Goal: Information Seeking & Learning: Learn about a topic

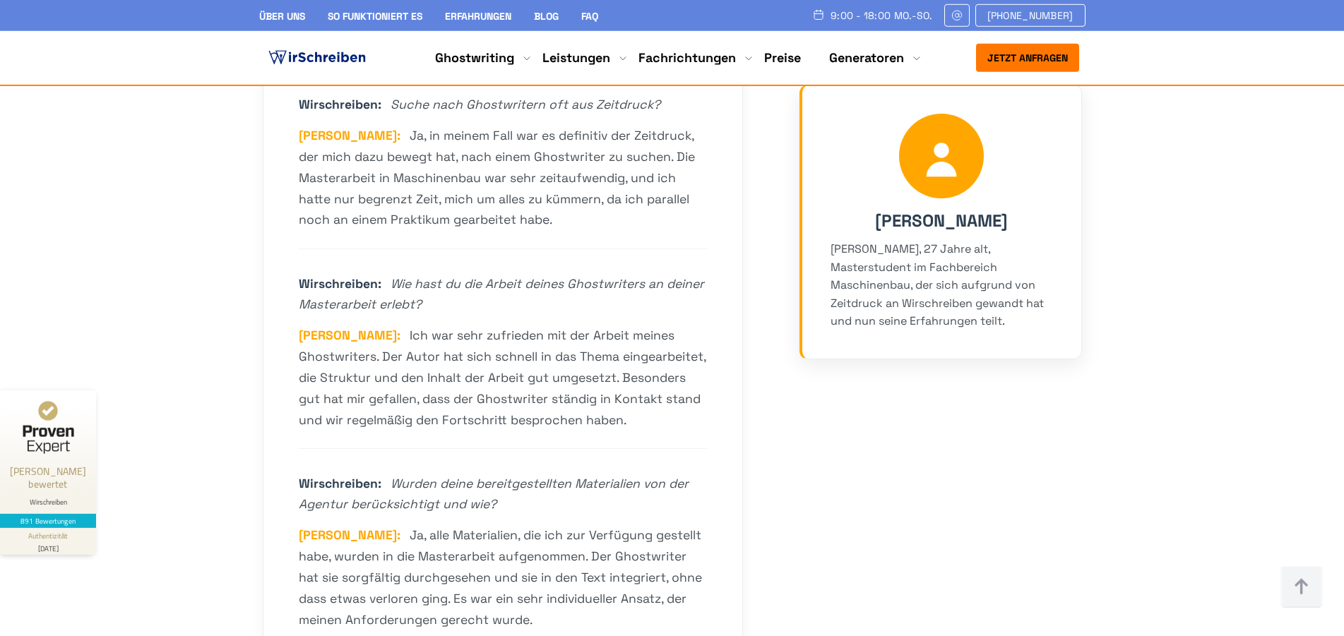
scroll to position [4251, 0]
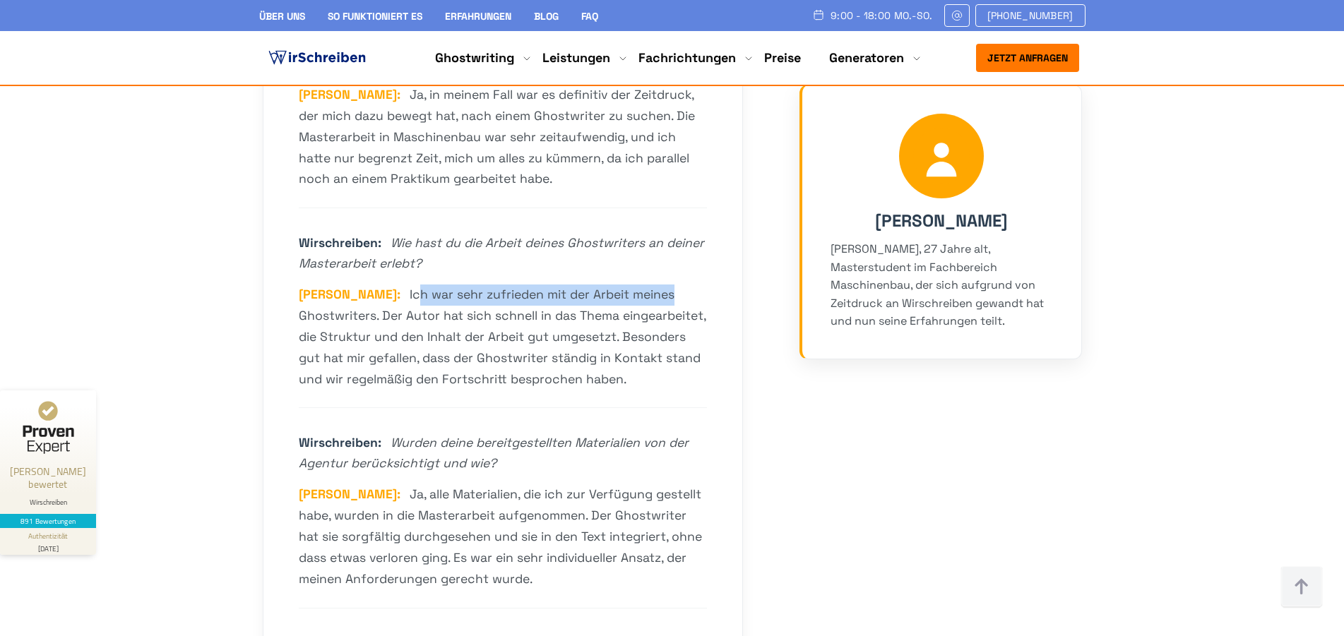
drag, startPoint x: 410, startPoint y: 278, endPoint x: 619, endPoint y: 283, distance: 209.1
click at [619, 285] on div "Steffen: Ich war sehr zufrieden mit der Arbeit meines Ghostwriters. Der Autor h…" at bounding box center [503, 338] width 408 height 106
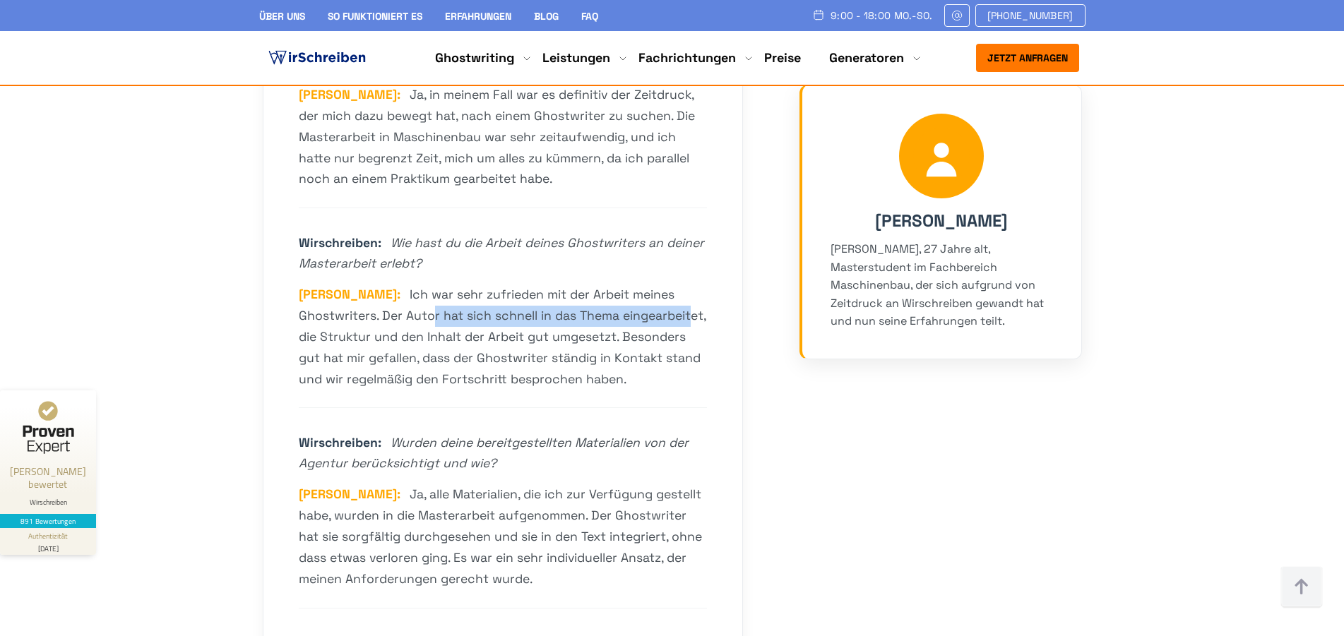
drag, startPoint x: 408, startPoint y: 306, endPoint x: 462, endPoint y: 314, distance: 55.1
click at [583, 295] on span "Ich war sehr zufrieden mit der Arbeit meines Ghostwriters. Der Autor hat sich s…" at bounding box center [502, 337] width 407 height 100
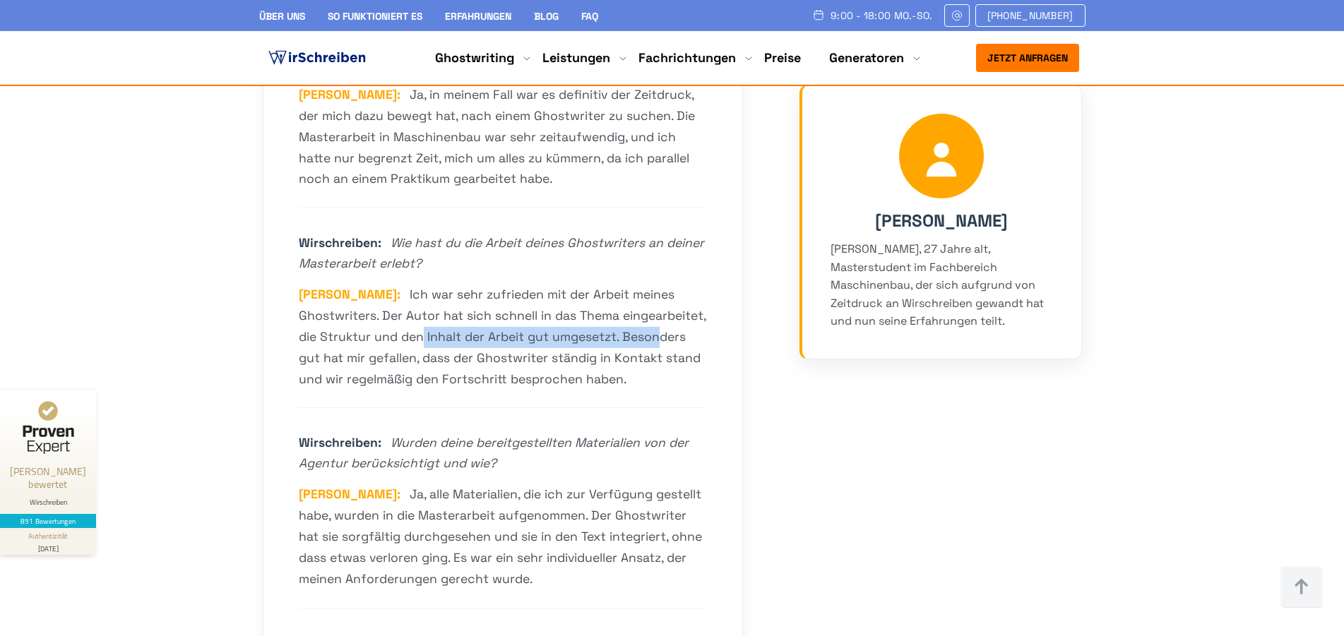
drag, startPoint x: 349, startPoint y: 315, endPoint x: 589, endPoint y: 316, distance: 240.2
click at [588, 316] on span "Ich war sehr zufrieden mit der Arbeit meines Ghostwriters. Der Autor hat sich s…" at bounding box center [502, 337] width 407 height 100
click at [598, 328] on div "Steffen: Ich war sehr zufrieden mit der Arbeit meines Ghostwriters. Der Autor h…" at bounding box center [503, 338] width 408 height 106
drag, startPoint x: 343, startPoint y: 343, endPoint x: 530, endPoint y: 357, distance: 187.8
click at [494, 349] on div "Steffen: Ich war sehr zufrieden mit der Arbeit meines Ghostwriters. Der Autor h…" at bounding box center [503, 338] width 408 height 106
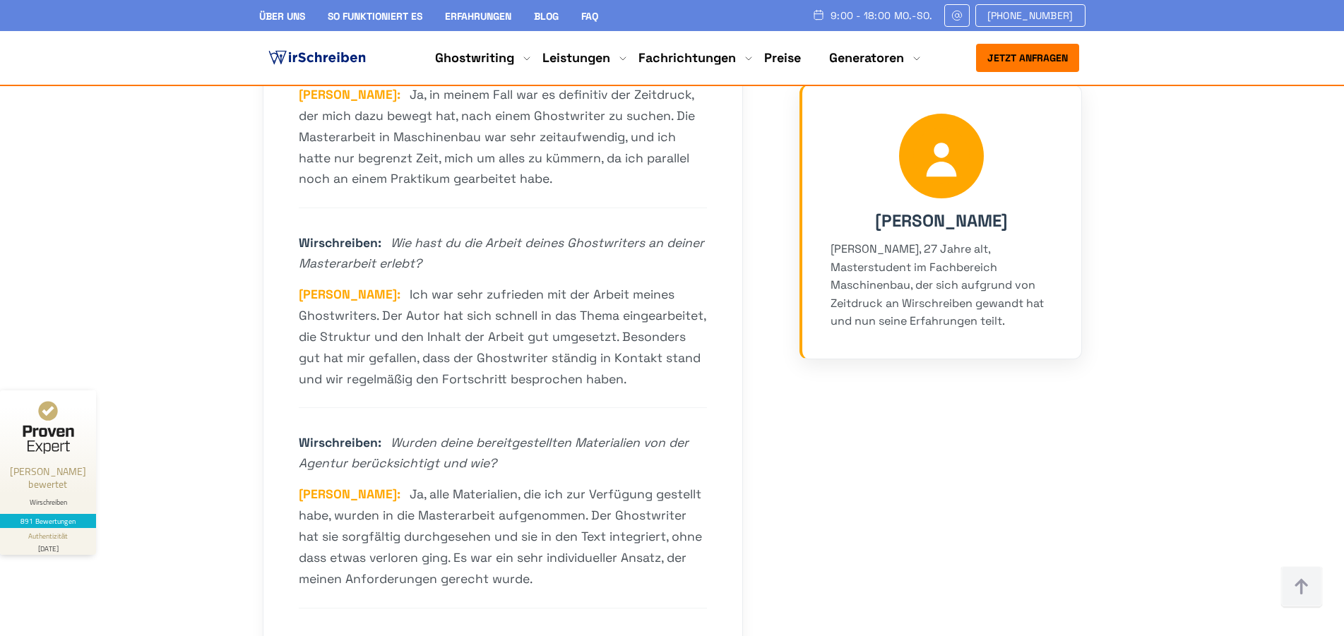
click at [540, 357] on span "Ich war sehr zufrieden mit der Arbeit meines Ghostwriters. Der Autor hat sich s…" at bounding box center [502, 337] width 407 height 100
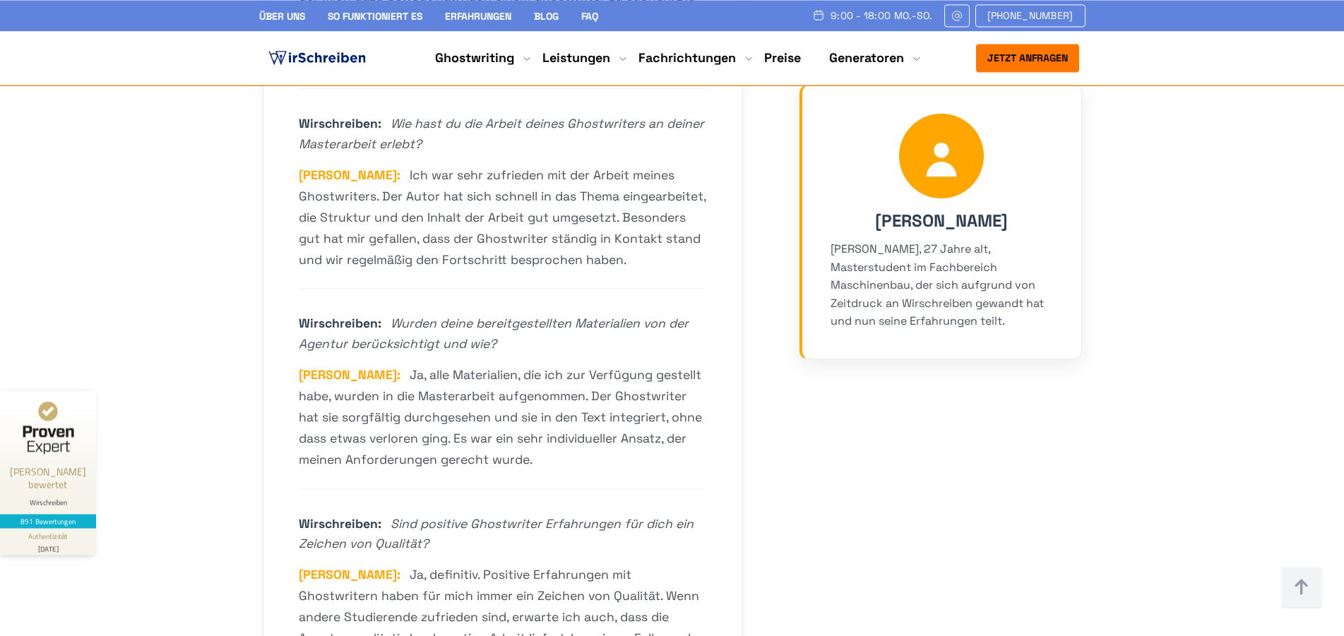
scroll to position [4467, 0]
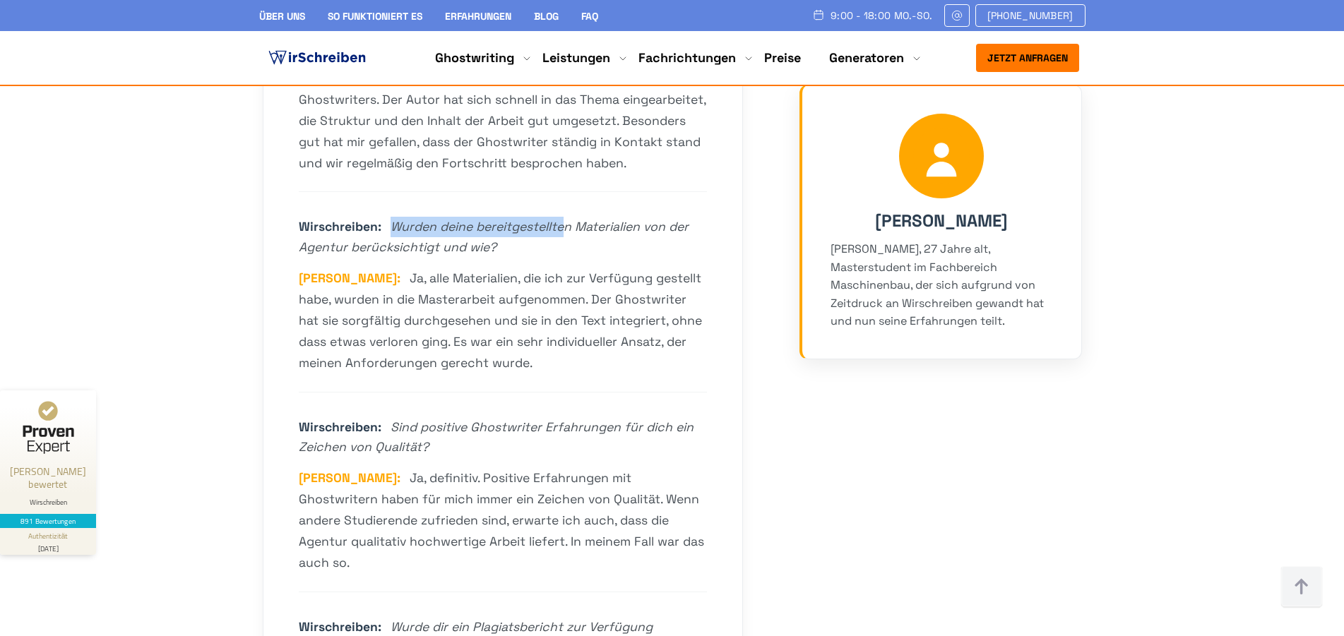
drag, startPoint x: 389, startPoint y: 211, endPoint x: 564, endPoint y: 219, distance: 175.4
click at [564, 219] on div "Wirschreiben: Wurden deine bereitgestellten Materialien von der Agentur berücks…" at bounding box center [503, 237] width 408 height 41
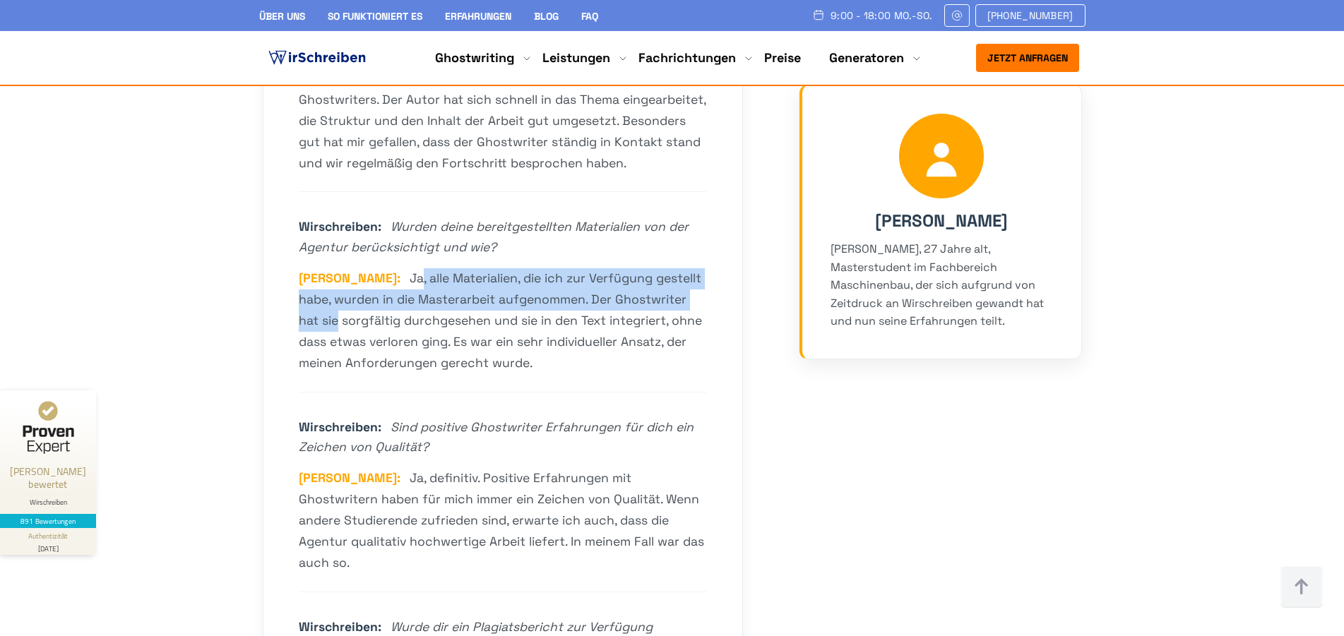
drag, startPoint x: 393, startPoint y: 262, endPoint x: 576, endPoint y: 325, distance: 193.5
click at [689, 288] on span "Ja, alle Materialien, die ich zur Verfügung gestellt habe, wurden in die Master…" at bounding box center [500, 321] width 403 height 100
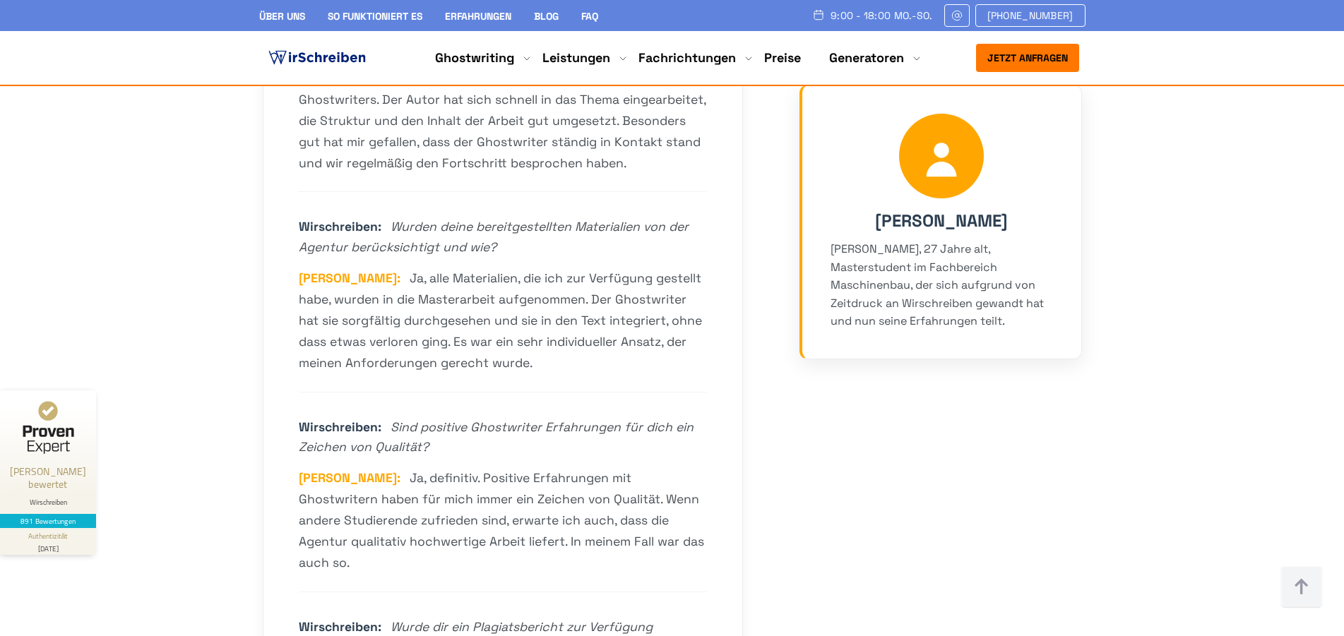
click at [552, 339] on div "Steffen: Ja, alle Materialien, die ich zur Verfügung gestellt habe, wurden in d…" at bounding box center [503, 321] width 408 height 106
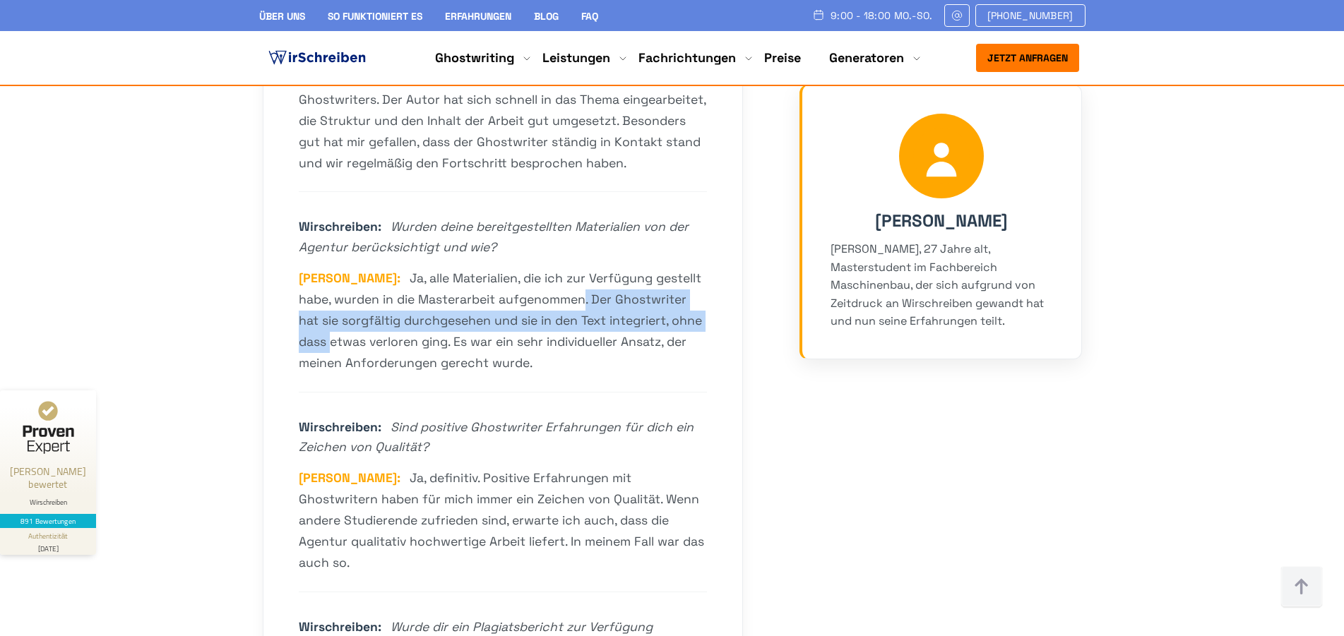
drag, startPoint x: 584, startPoint y: 282, endPoint x: 700, endPoint y: 302, distance: 118.2
click at [700, 302] on div "Steffen: Ja, alle Materialien, die ich zur Verfügung gestellt habe, wurden in d…" at bounding box center [503, 321] width 408 height 106
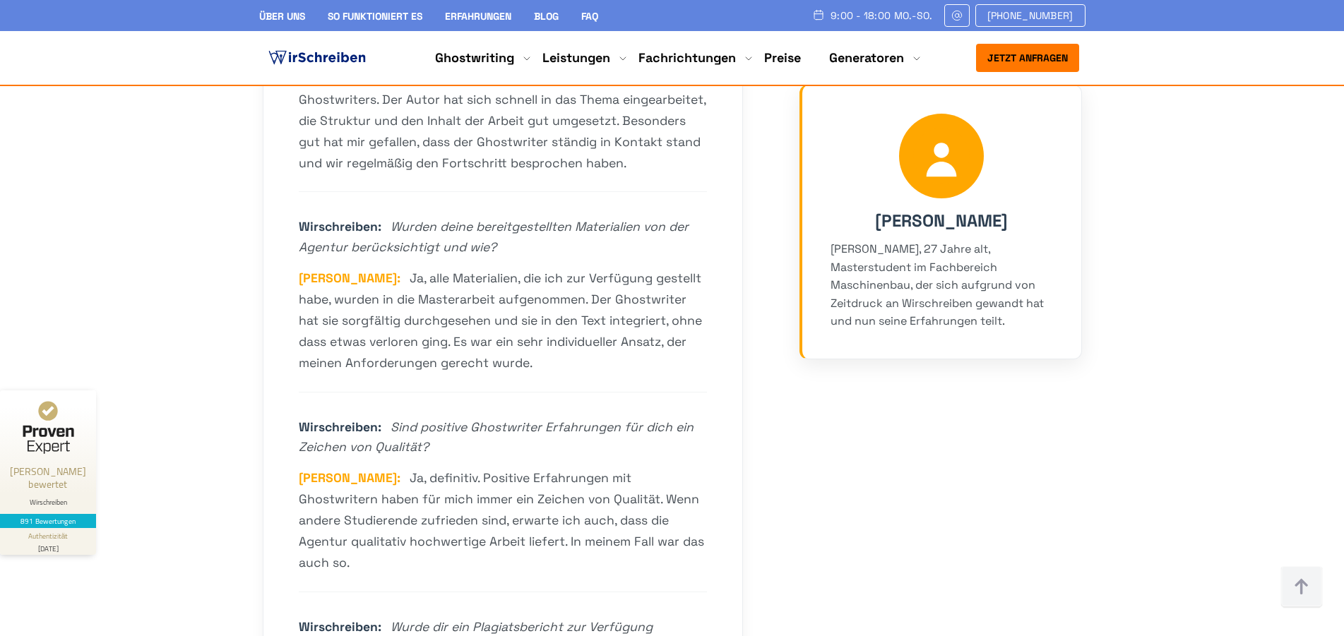
drag, startPoint x: 511, startPoint y: 358, endPoint x: 455, endPoint y: 314, distance: 71.9
click at [510, 355] on div "Wirschreiben: Wurden deine bereitgestellten Materialien von der Agentur berücks…" at bounding box center [503, 304] width 408 height 175
drag, startPoint x: 442, startPoint y: 311, endPoint x: 543, endPoint y: 337, distance: 104.3
click at [692, 306] on div "Steffen: Ja, alle Materialien, die ich zur Verfügung gestellt habe, wurden in d…" at bounding box center [503, 321] width 408 height 106
click at [530, 339] on div "Steffen: Ja, alle Materialien, die ich zur Verfügung gestellt habe, wurden in d…" at bounding box center [503, 321] width 408 height 106
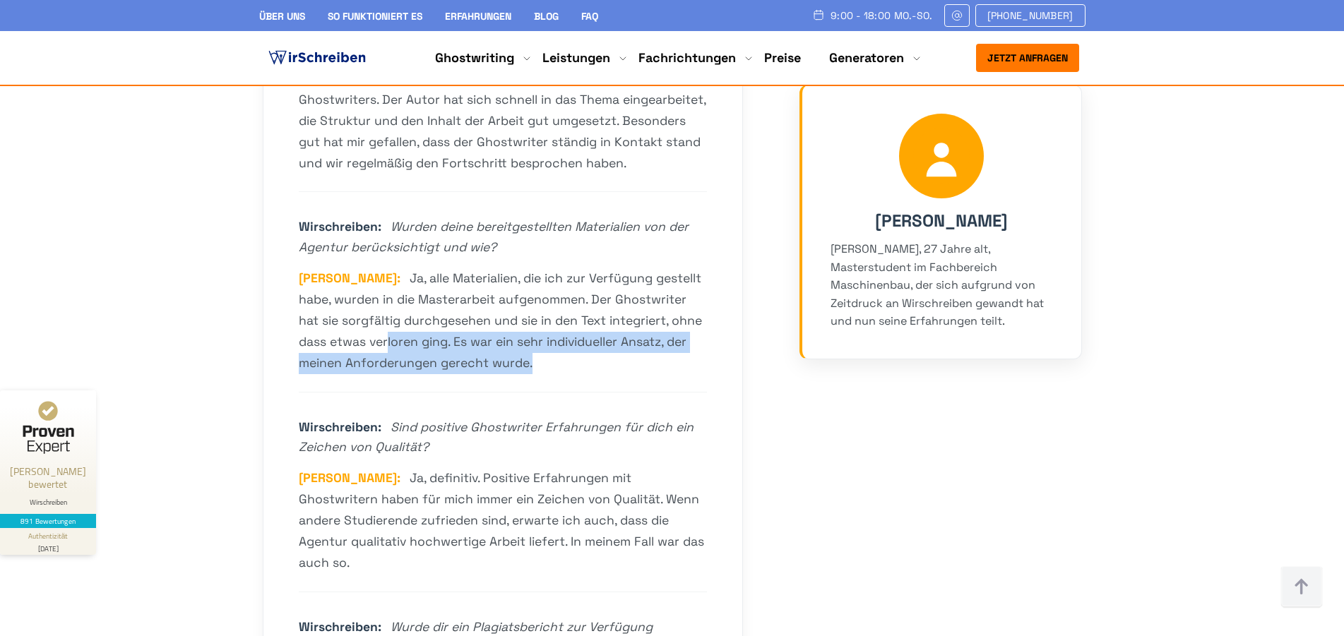
drag, startPoint x: 356, startPoint y: 333, endPoint x: 523, endPoint y: 338, distance: 167.5
click at [523, 338] on div "Steffen: Ja, alle Materialien, die ich zur Verfügung gestellt habe, wurden in d…" at bounding box center [503, 321] width 408 height 106
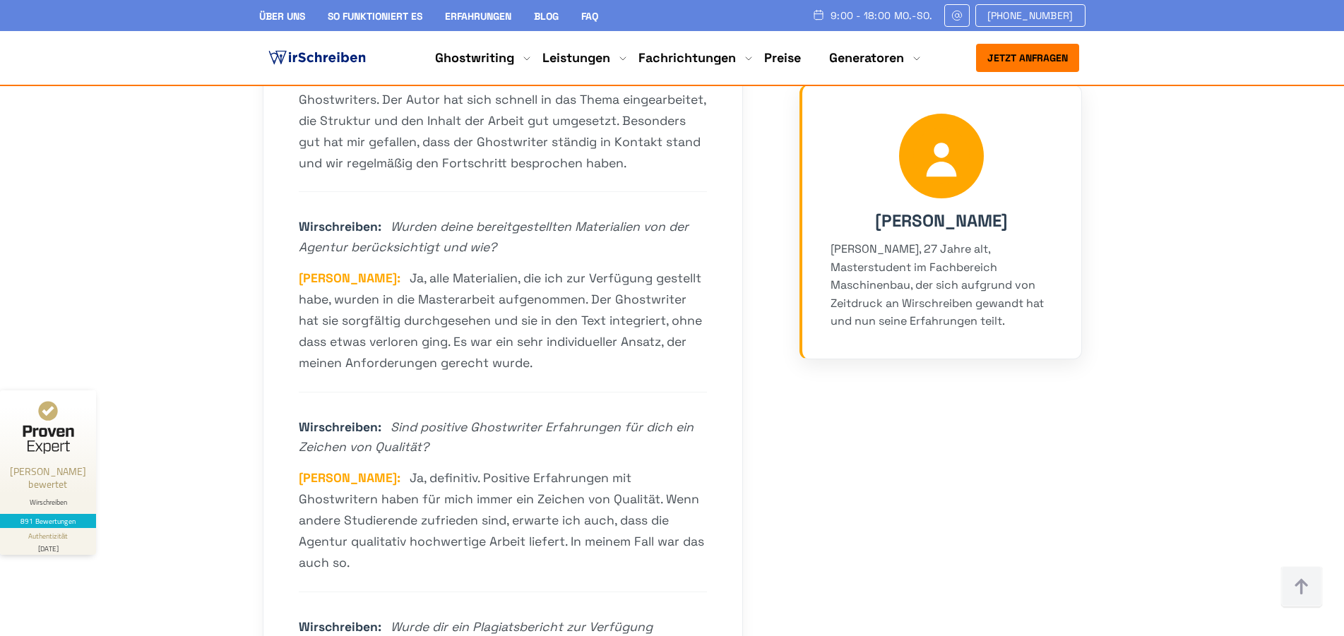
click at [529, 343] on div "Steffen: Ja, alle Materialien, die ich zur Verfügung gestellt habe, wurden in d…" at bounding box center [503, 321] width 408 height 106
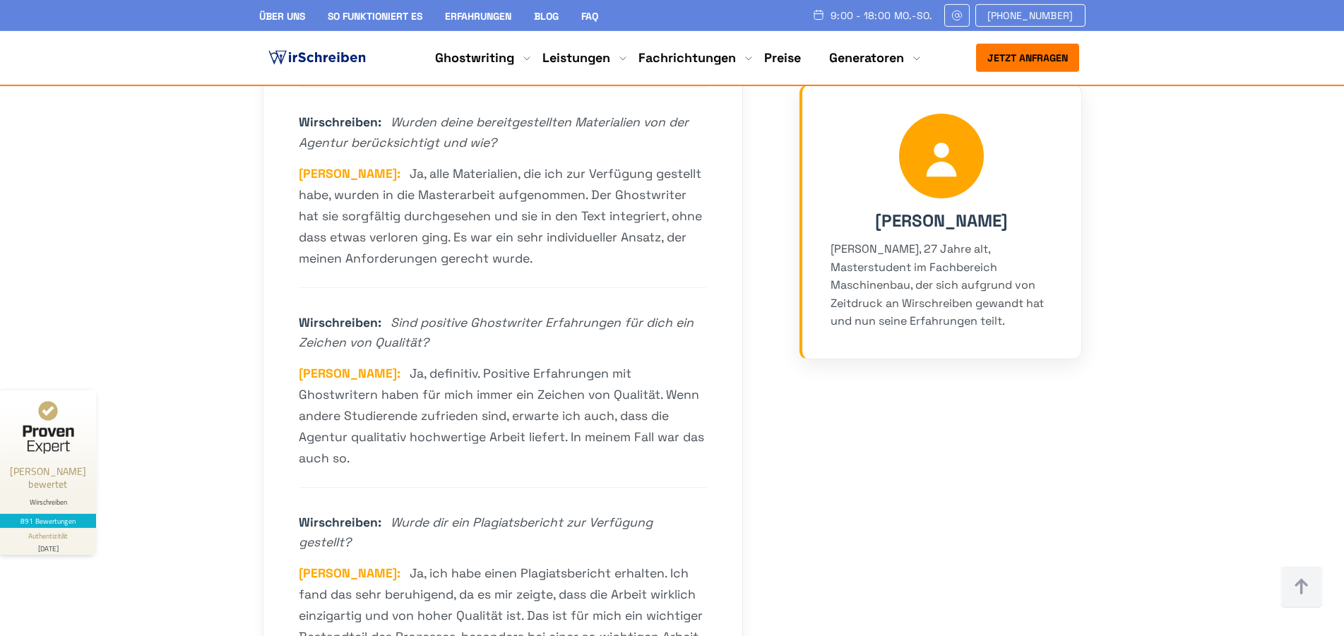
scroll to position [4684, 0]
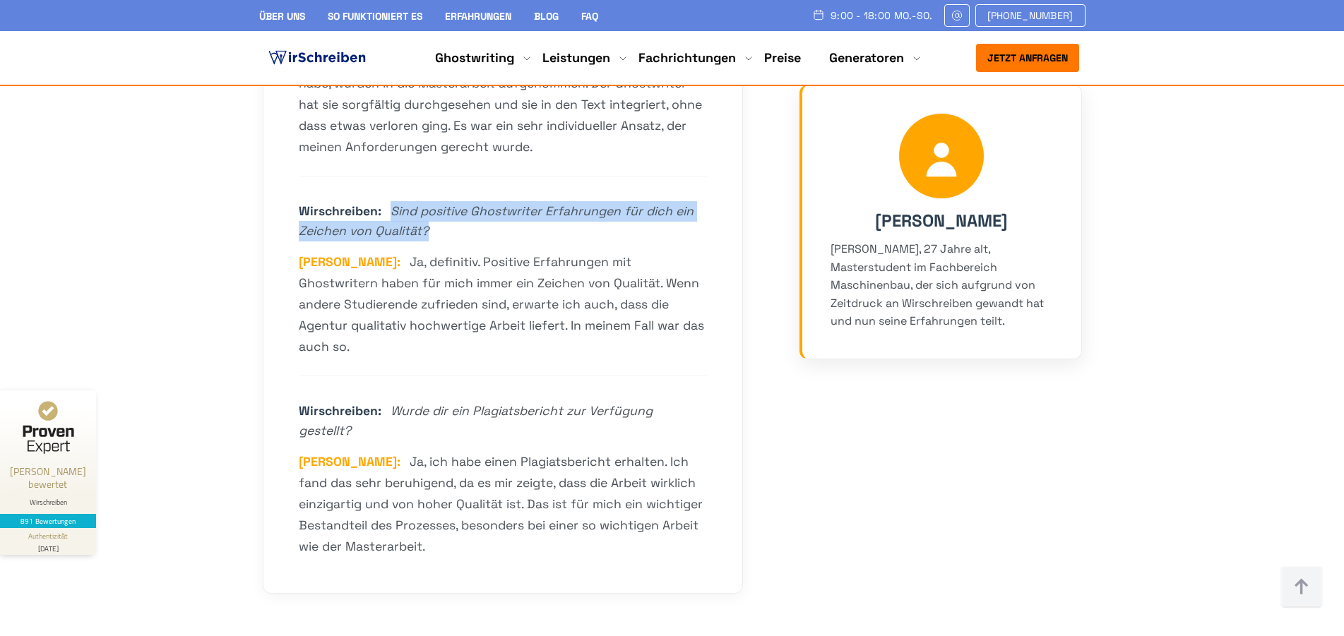
drag, startPoint x: 392, startPoint y: 196, endPoint x: 636, endPoint y: 221, distance: 245.7
click at [636, 221] on div "Wirschreiben: Sind positive Ghostwriter Erfahrungen für dich ein Zeichen von Qu…" at bounding box center [503, 221] width 408 height 41
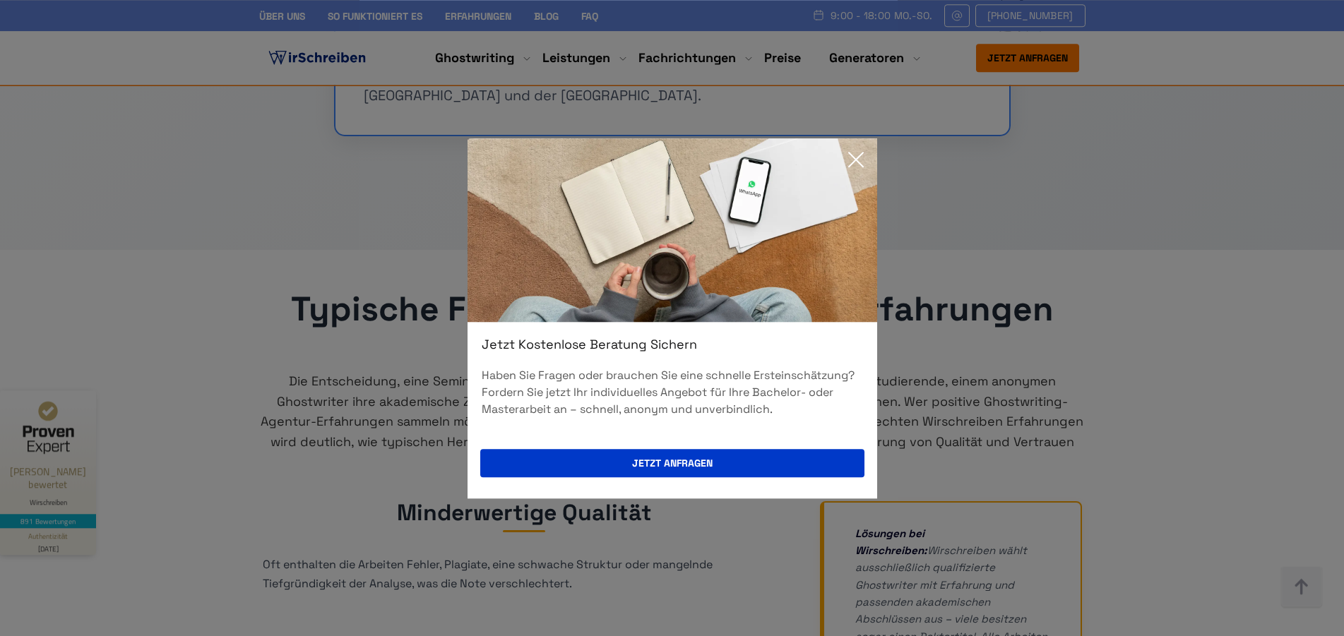
scroll to position [5404, 0]
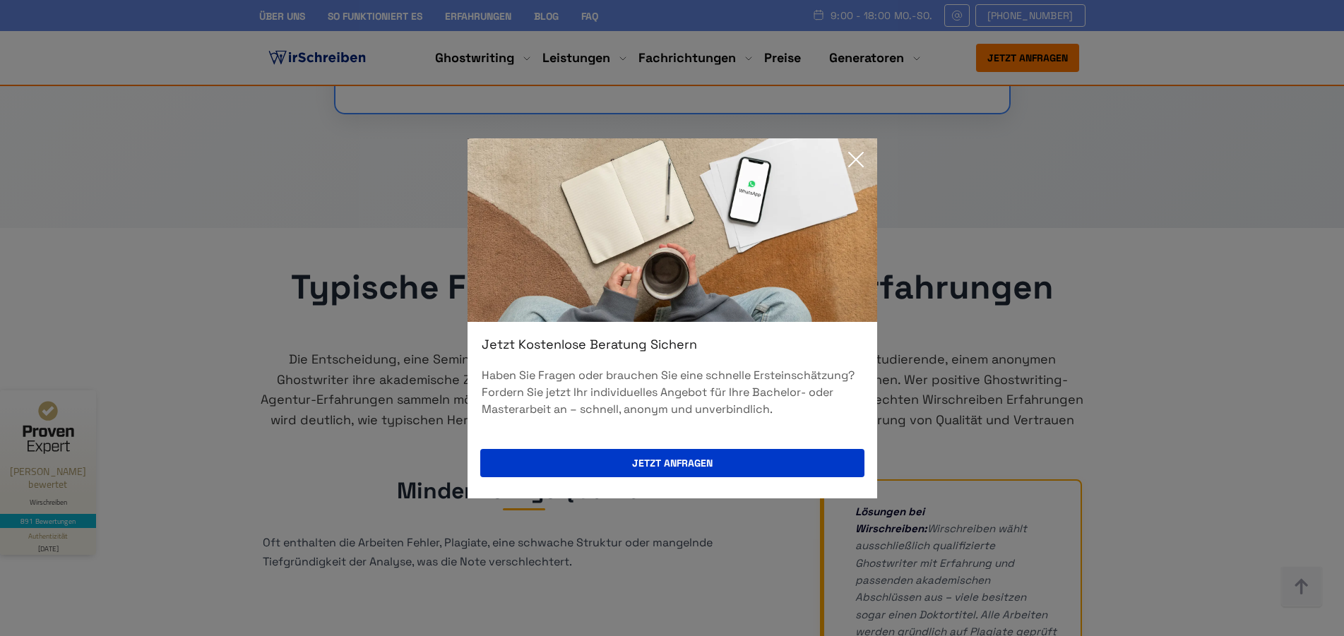
click at [855, 165] on icon at bounding box center [856, 160] width 28 height 28
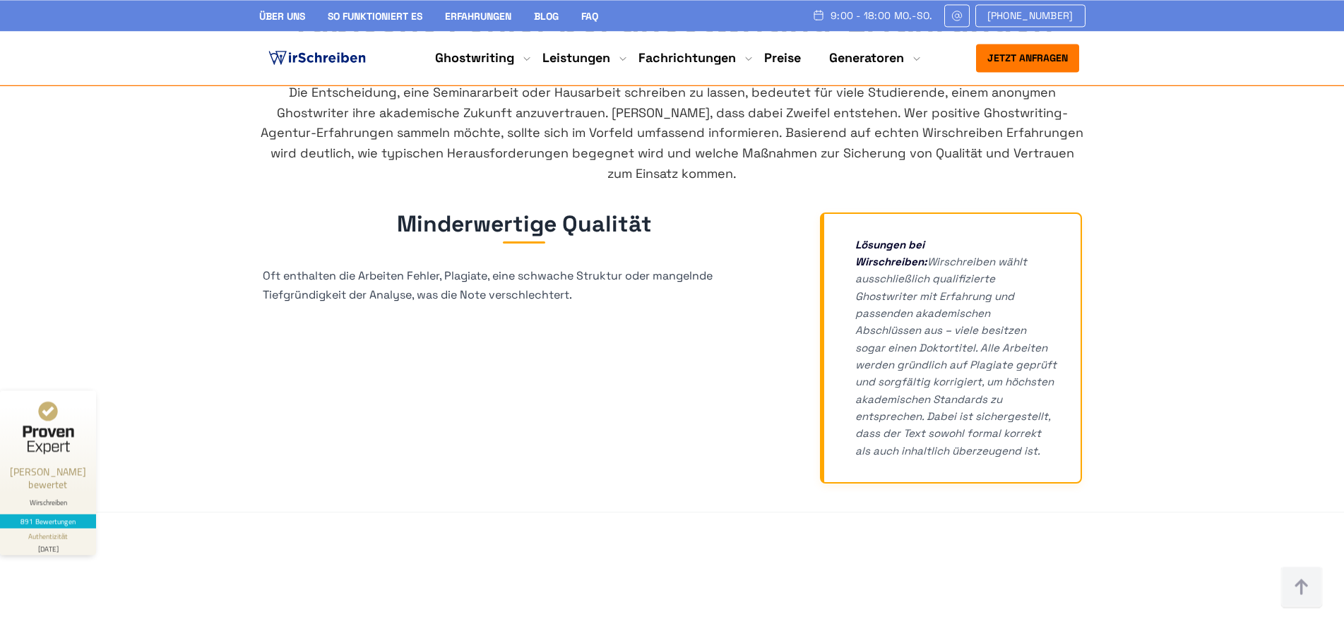
scroll to position [5692, 0]
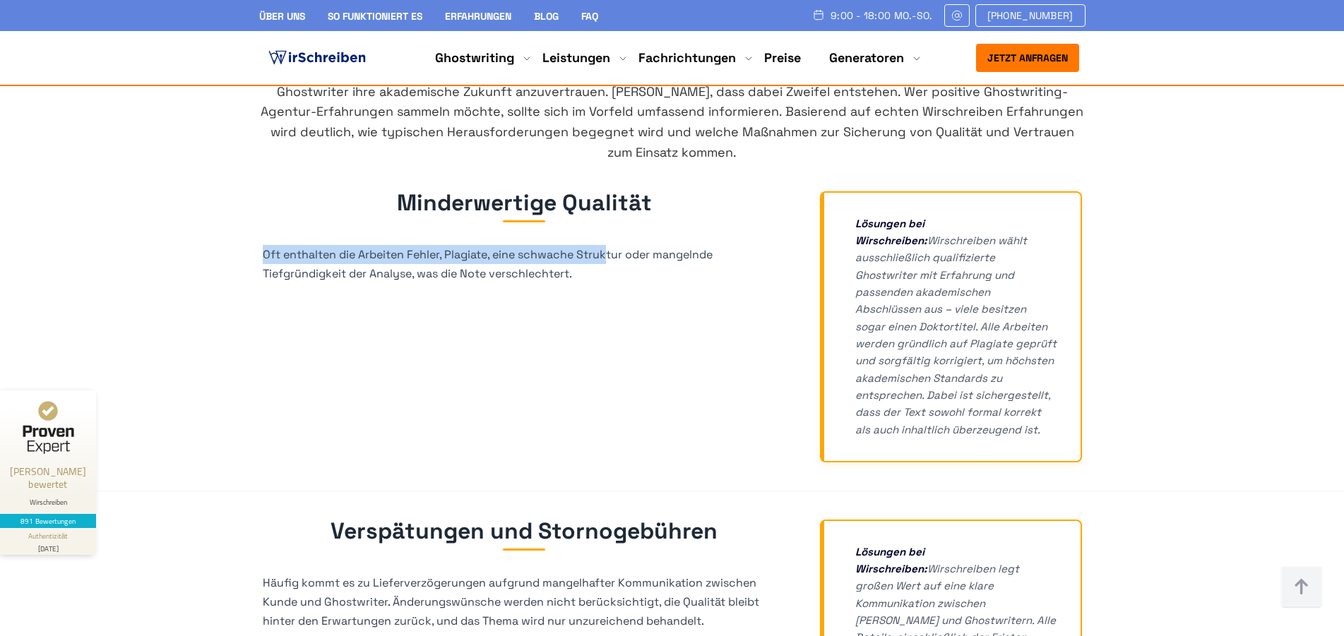
drag, startPoint x: 256, startPoint y: 214, endPoint x: 608, endPoint y: 215, distance: 351.8
click at [611, 212] on div "Minderwertige Qualität Oft enthalten die Arbeiten Fehler, Plagiate, eine schwac…" at bounding box center [673, 326] width 848 height 271
click at [481, 245] on p "Oft enthalten die Arbeiten Fehler, Plagiate, eine schwache Struktur oder mangel…" at bounding box center [524, 264] width 523 height 38
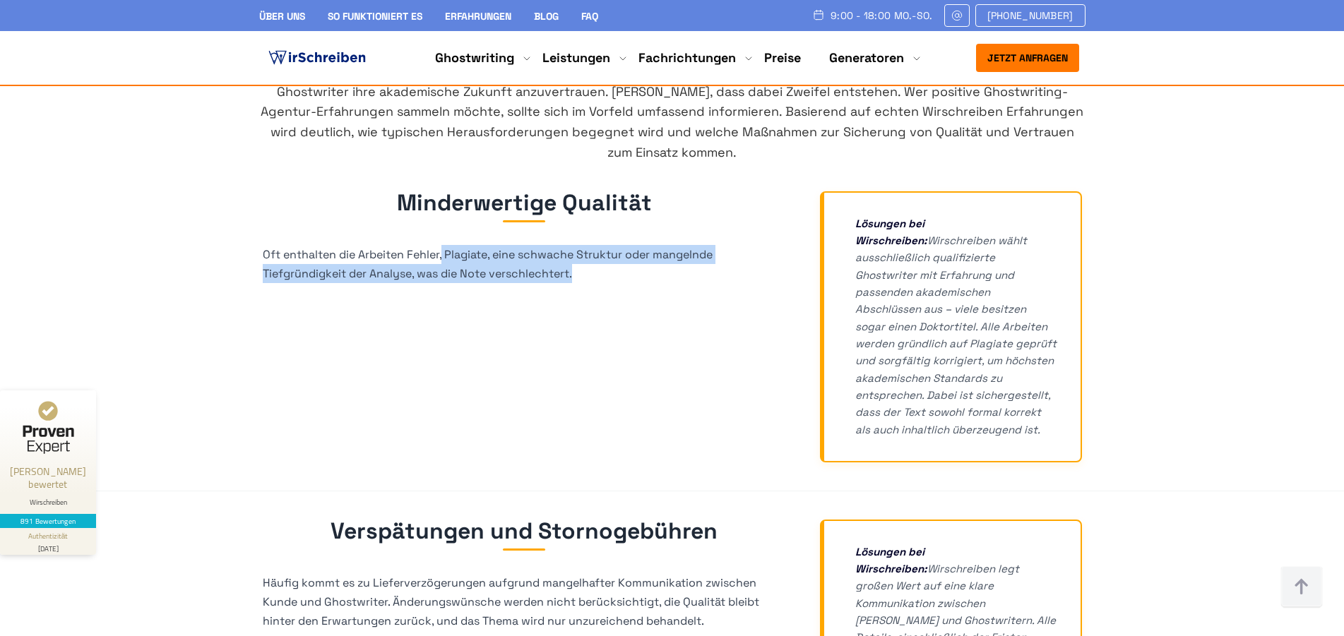
drag, startPoint x: 444, startPoint y: 218, endPoint x: 590, endPoint y: 251, distance: 149.3
click at [652, 245] on p "Oft enthalten die Arbeiten Fehler, Plagiate, eine schwache Struktur oder mangel…" at bounding box center [524, 264] width 523 height 38
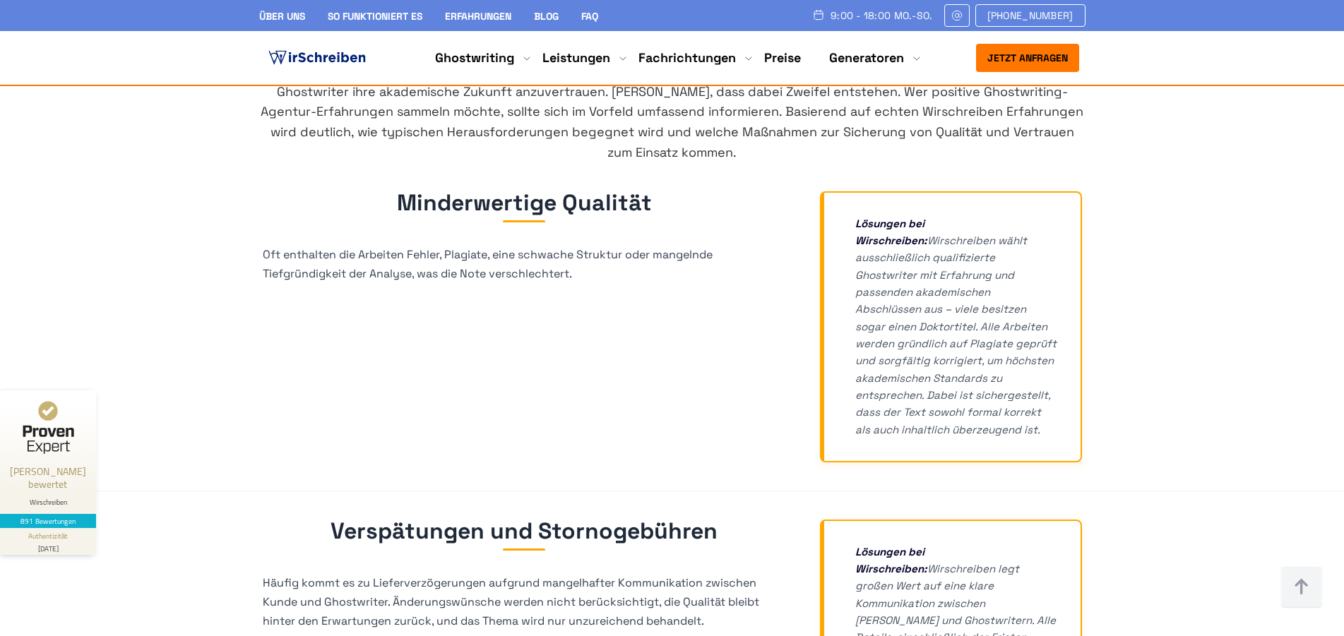
click at [590, 251] on div "Minderwertige Qualität Oft enthalten die Arbeiten Fehler, Plagiate, eine schwac…" at bounding box center [672, 326] width 819 height 271
drag, startPoint x: 356, startPoint y: 239, endPoint x: 633, endPoint y: 240, distance: 276.9
click at [633, 245] on p "Oft enthalten die Arbeiten Fehler, Plagiate, eine schwache Struktur oder mangel…" at bounding box center [524, 264] width 523 height 38
click at [634, 245] on p "Oft enthalten die Arbeiten Fehler, Plagiate, eine schwache Struktur oder mangel…" at bounding box center [524, 264] width 523 height 38
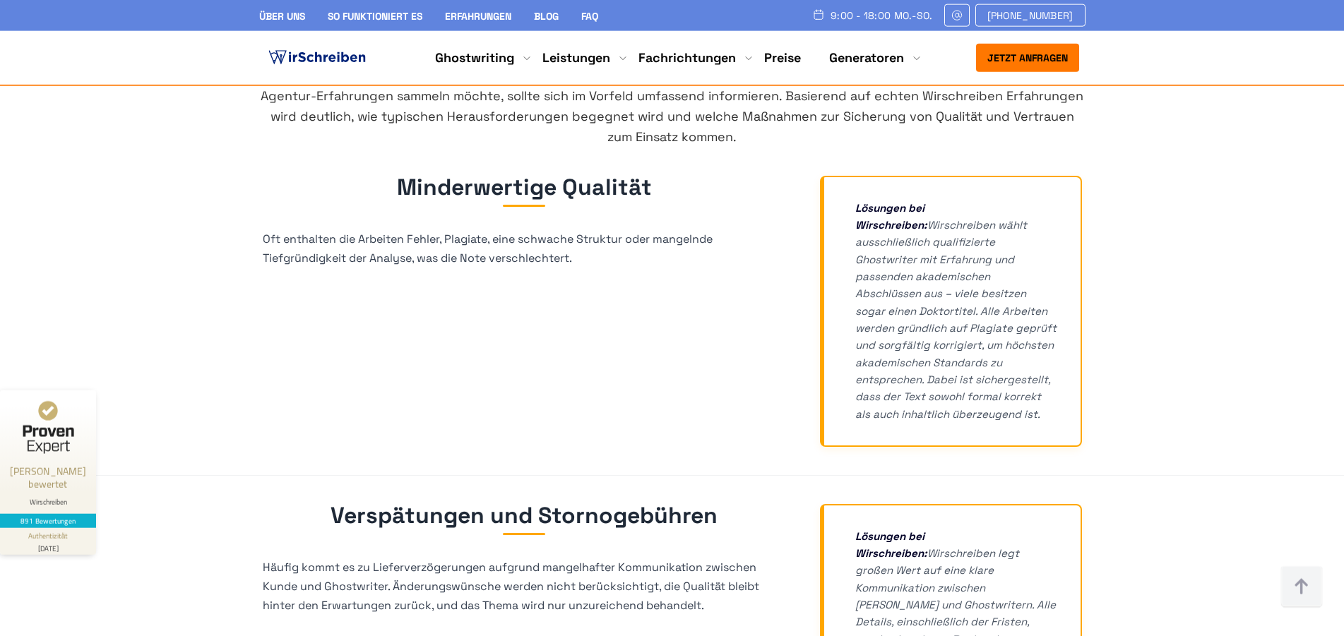
scroll to position [5909, 0]
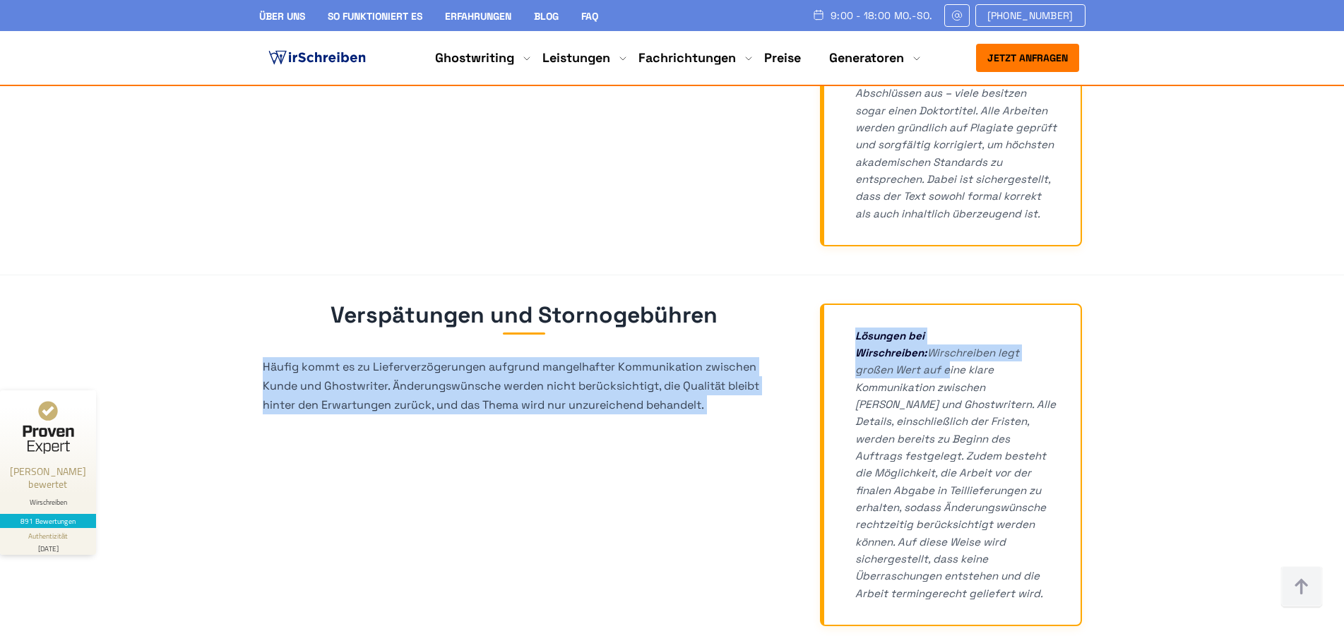
drag, startPoint x: 262, startPoint y: 312, endPoint x: 813, endPoint y: 316, distance: 551.0
click at [813, 316] on div "Verspätungen und Stornogebühren Häufig kommt es zu Lieferverzögerungen aufgrund…" at bounding box center [673, 465] width 848 height 323
click at [749, 357] on p "Häufig kommt es zu Lieferverzögerungen aufgrund mangelhafter Kommunikation zwis…" at bounding box center [524, 386] width 523 height 58
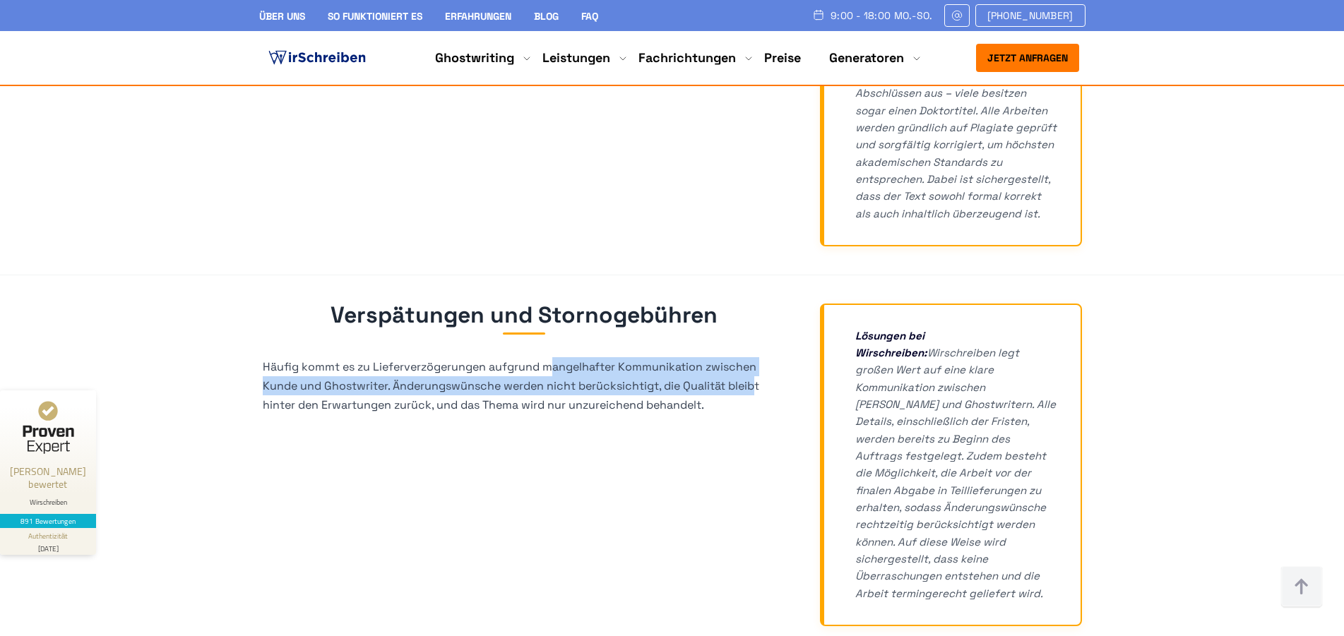
drag, startPoint x: 591, startPoint y: 314, endPoint x: 758, endPoint y: 333, distance: 167.7
click at [758, 357] on p "Häufig kommt es zu Lieferverzögerungen aufgrund mangelhafter Kommunikation zwis…" at bounding box center [524, 386] width 523 height 58
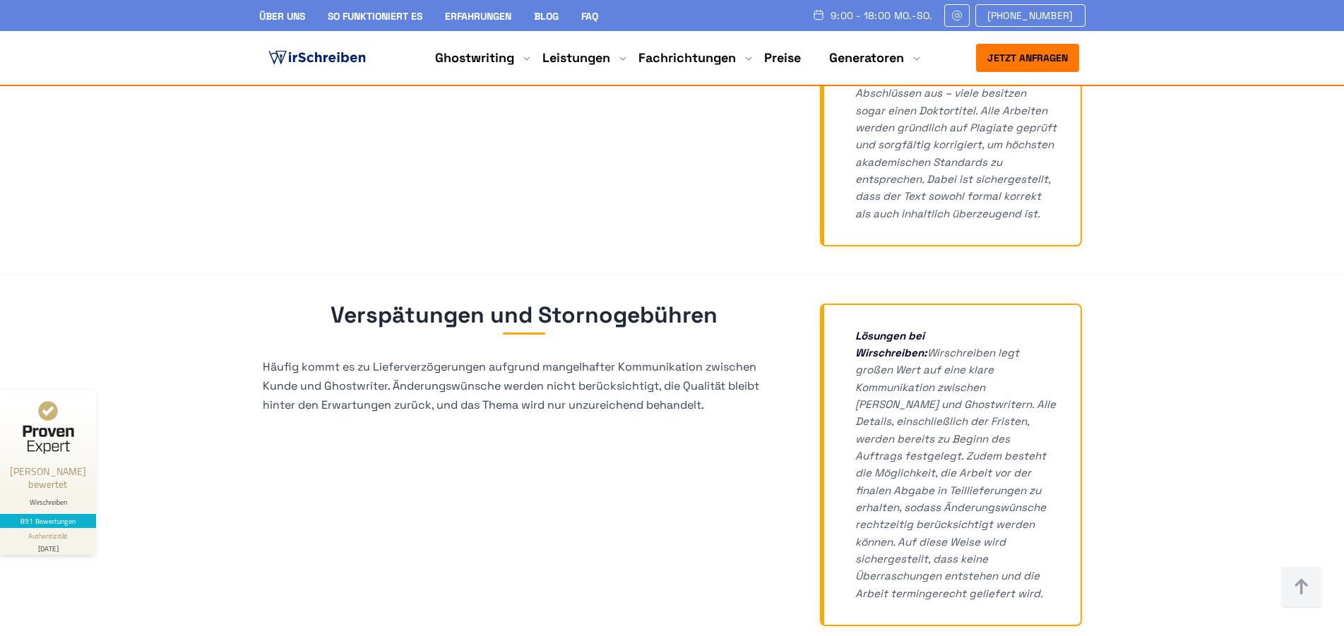
drag, startPoint x: 579, startPoint y: 371, endPoint x: 493, endPoint y: 342, distance: 90.9
click at [573, 368] on div "Verspätungen und Stornogebühren Häufig kommt es zu Lieferverzögerungen aufgrund…" at bounding box center [672, 465] width 819 height 323
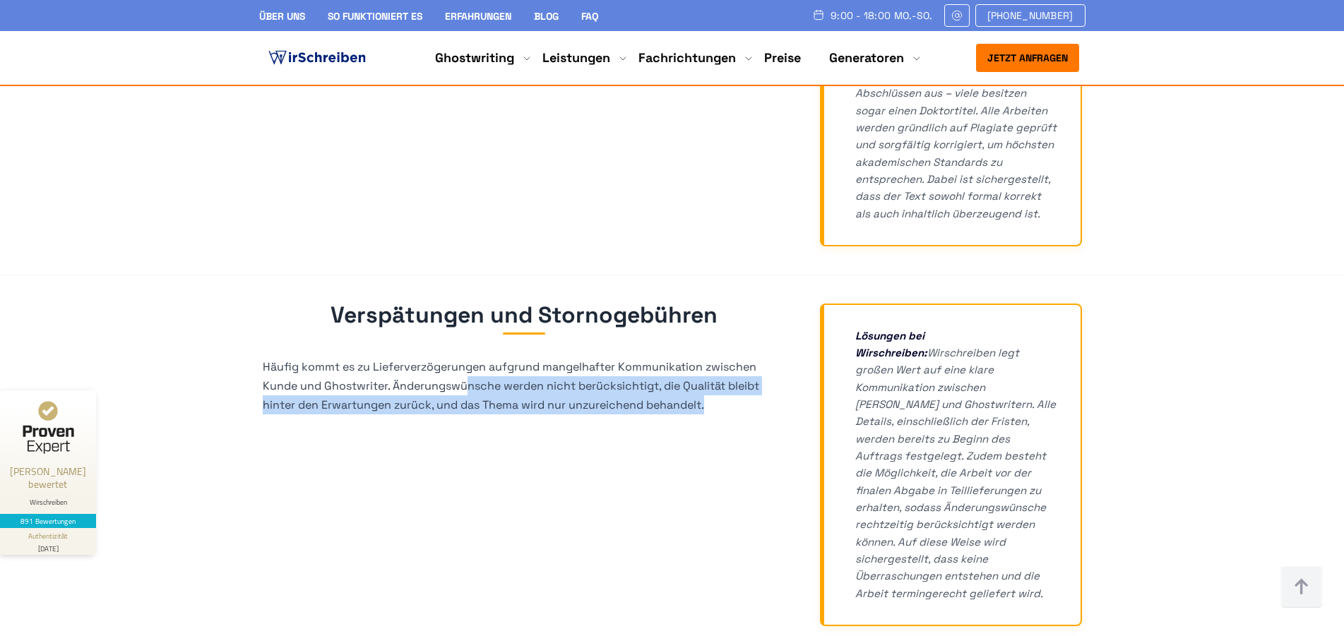
drag, startPoint x: 538, startPoint y: 343, endPoint x: 457, endPoint y: 372, distance: 85.8
click at [748, 357] on p "Häufig kommt es zu Lieferverzögerungen aufgrund mangelhafter Kommunikation zwis…" at bounding box center [524, 386] width 523 height 58
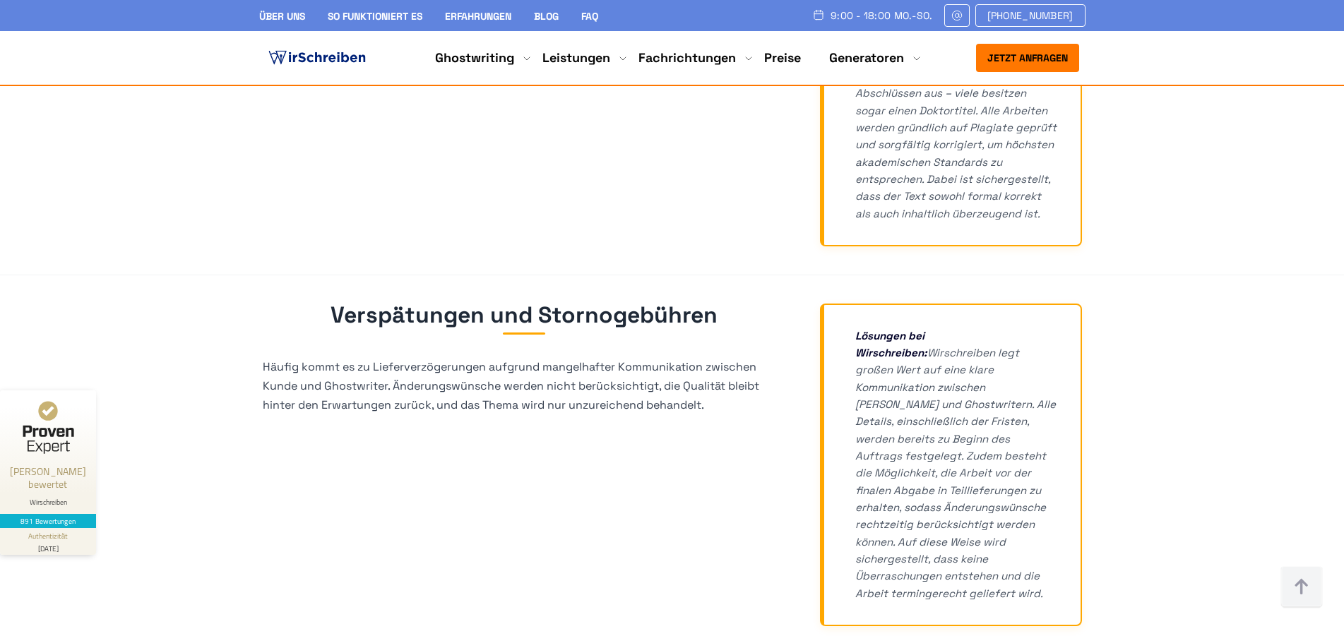
click at [449, 373] on div "Verspätungen und Stornogebühren Häufig kommt es zu Lieferverzögerungen aufgrund…" at bounding box center [672, 465] width 819 height 323
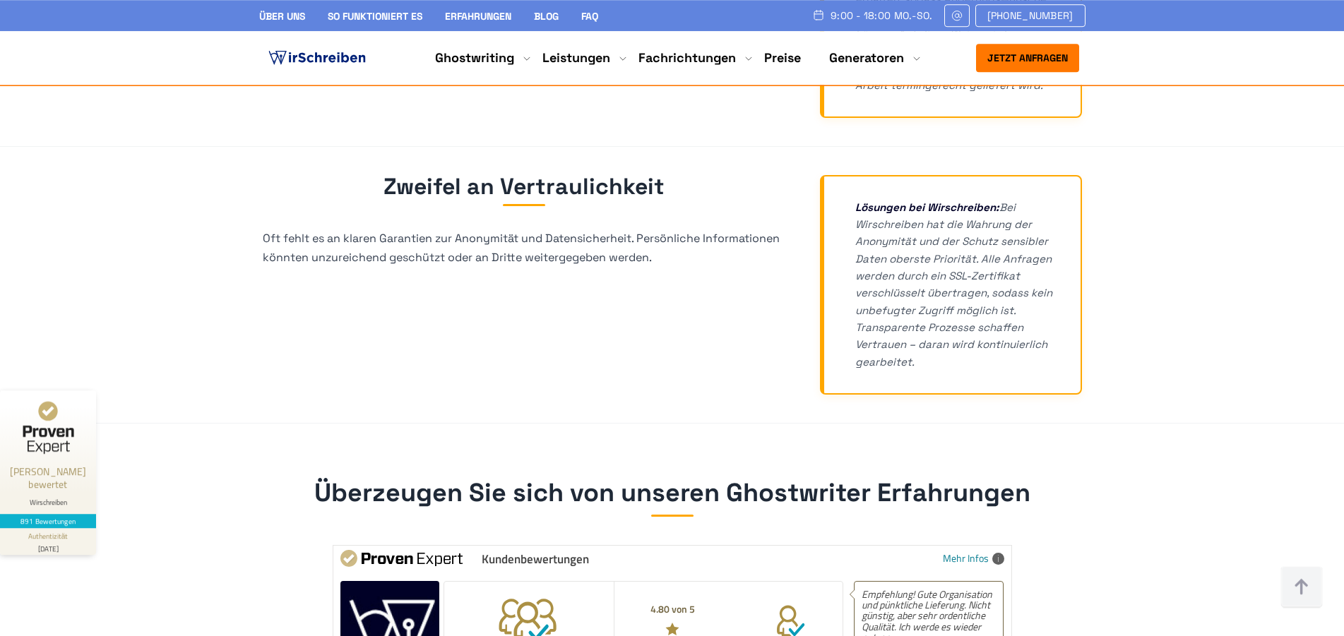
scroll to position [6413, 0]
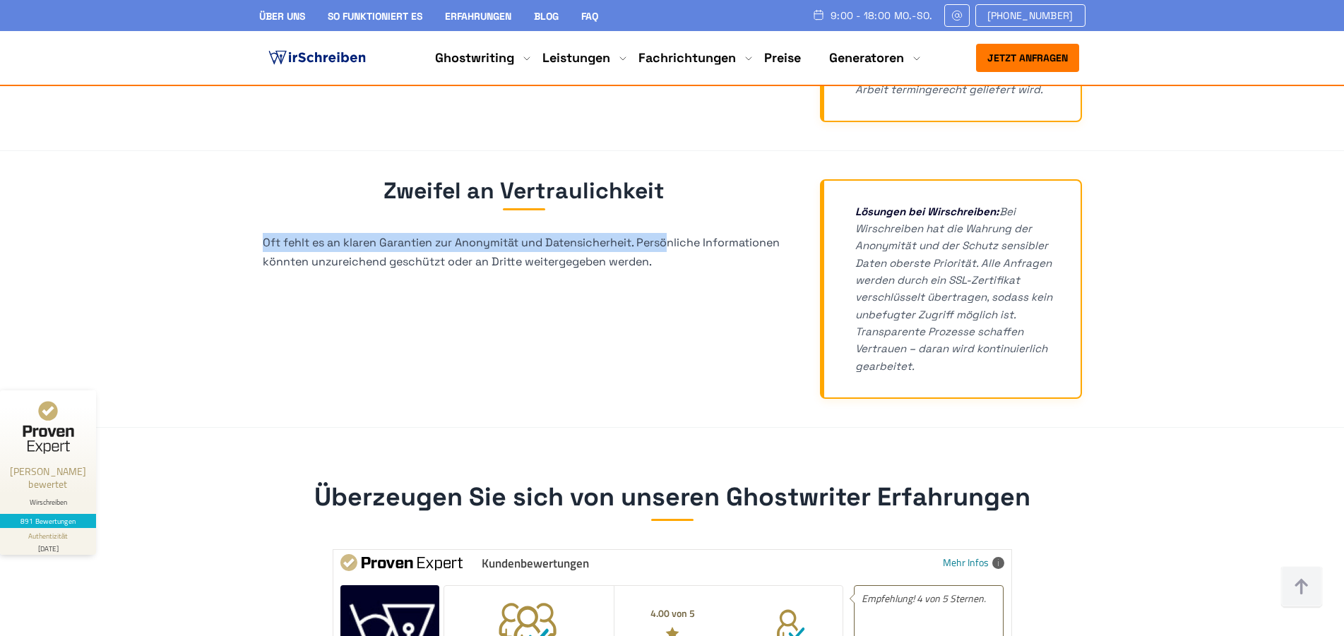
drag, startPoint x: 435, startPoint y: 167, endPoint x: 667, endPoint y: 170, distance: 231.7
click at [667, 233] on p "Oft fehlt es an klaren Garantien zur Anonymität und Datensicherheit. Persönlich…" at bounding box center [524, 252] width 523 height 38
click at [670, 233] on p "Oft fehlt es an klaren Garantien zur Anonymität und Datensicherheit. Persönlich…" at bounding box center [524, 252] width 523 height 38
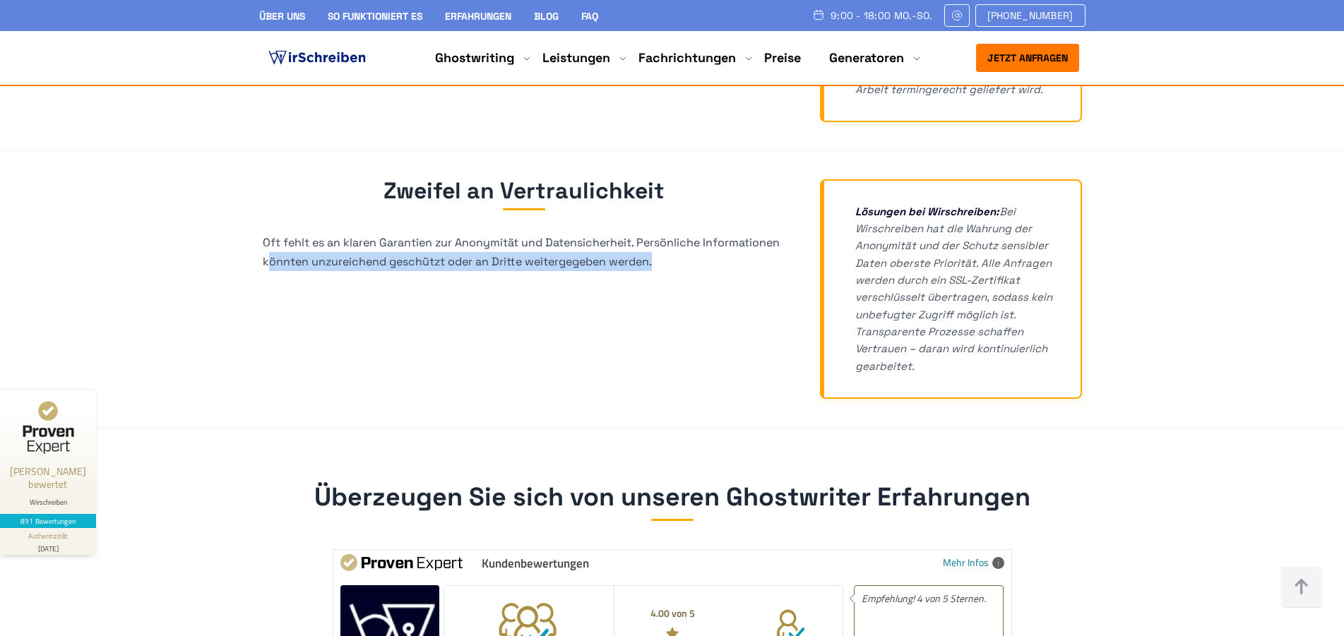
drag, startPoint x: 266, startPoint y: 193, endPoint x: 613, endPoint y: 228, distance: 349.4
click at [700, 207] on div "Zweifel an Vertraulichkeit Oft fehlt es an klaren Garantien zur Anonymität und …" at bounding box center [672, 289] width 819 height 220
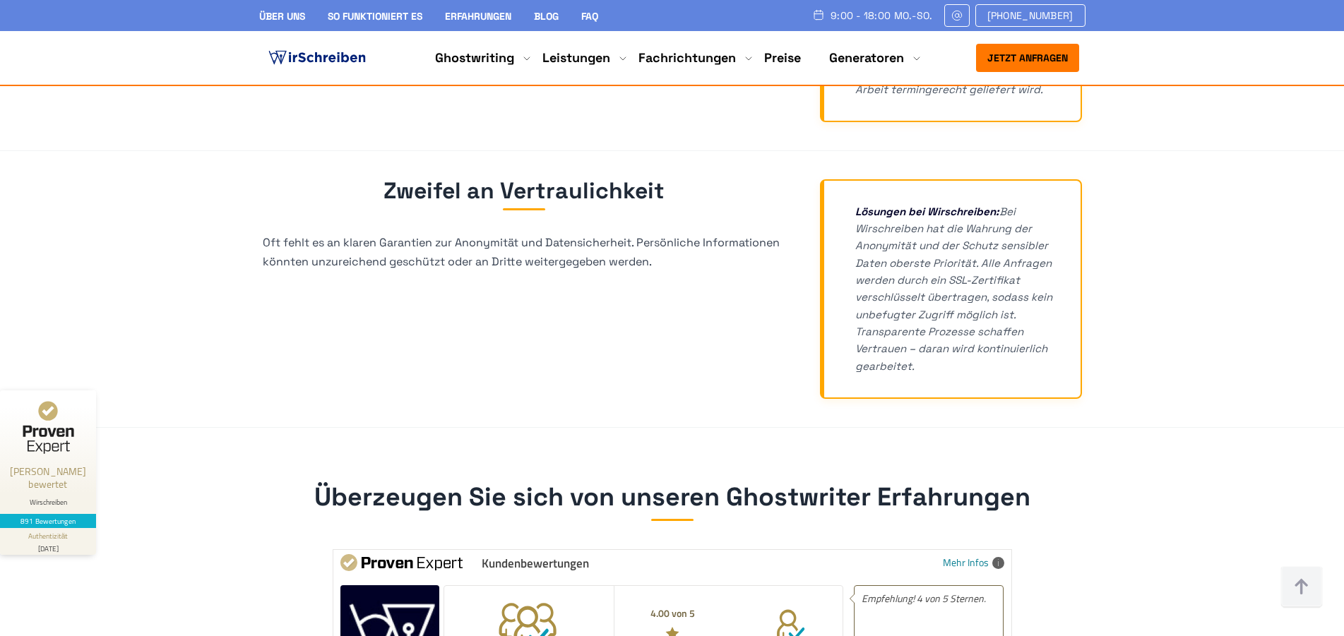
click at [603, 230] on div "Zweifel an Vertraulichkeit Oft fehlt es an klaren Garantien zur Anonymität und …" at bounding box center [672, 289] width 819 height 220
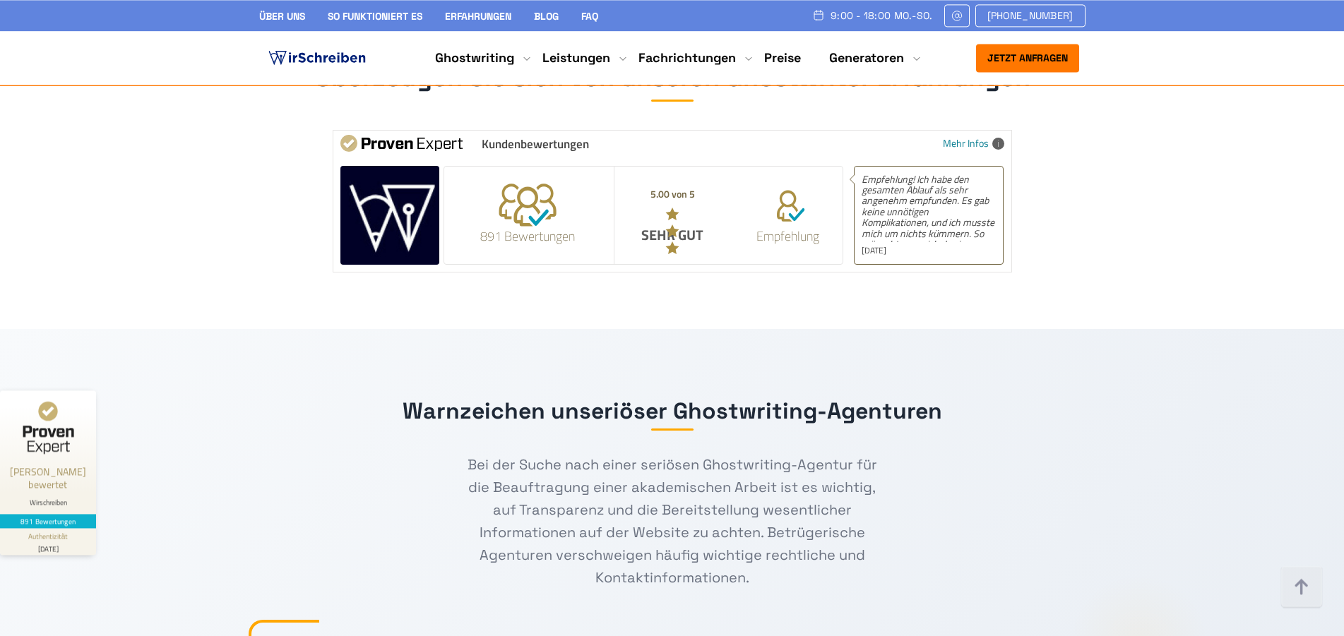
scroll to position [6917, 0]
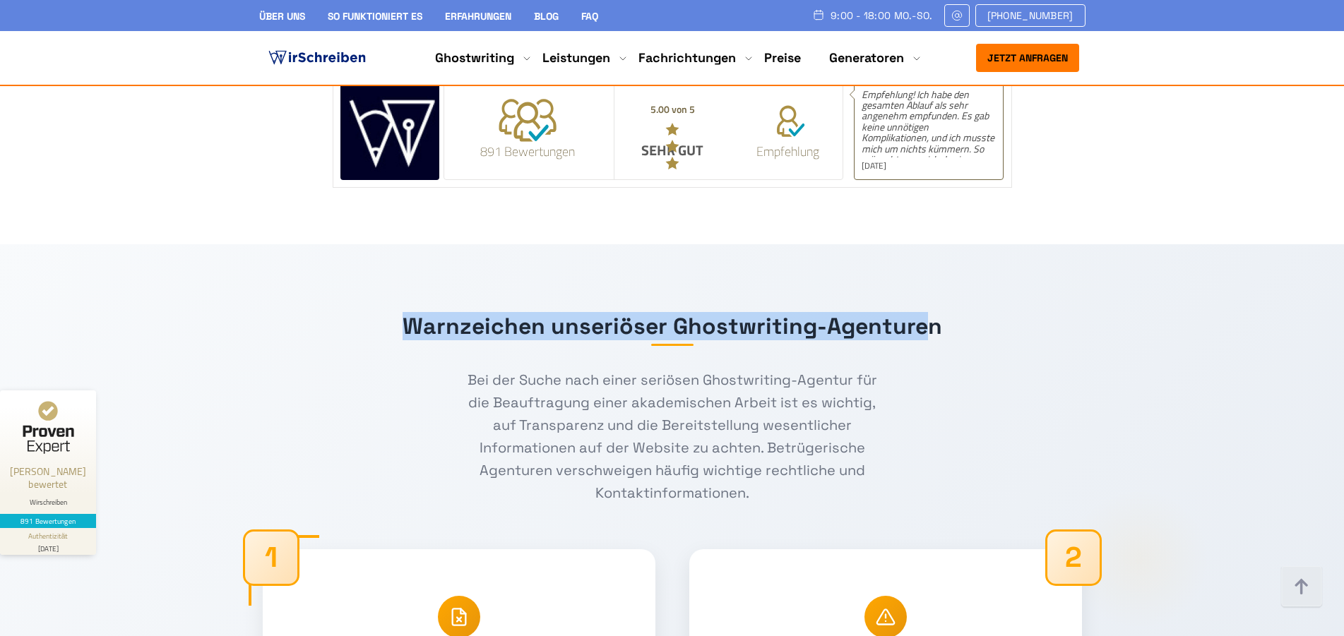
drag, startPoint x: 413, startPoint y: 257, endPoint x: 928, endPoint y: 260, distance: 515.0
click at [928, 315] on h2 "Warnzeichen unseriöser Ghostwriting-Agenturen" at bounding box center [672, 330] width 819 height 31
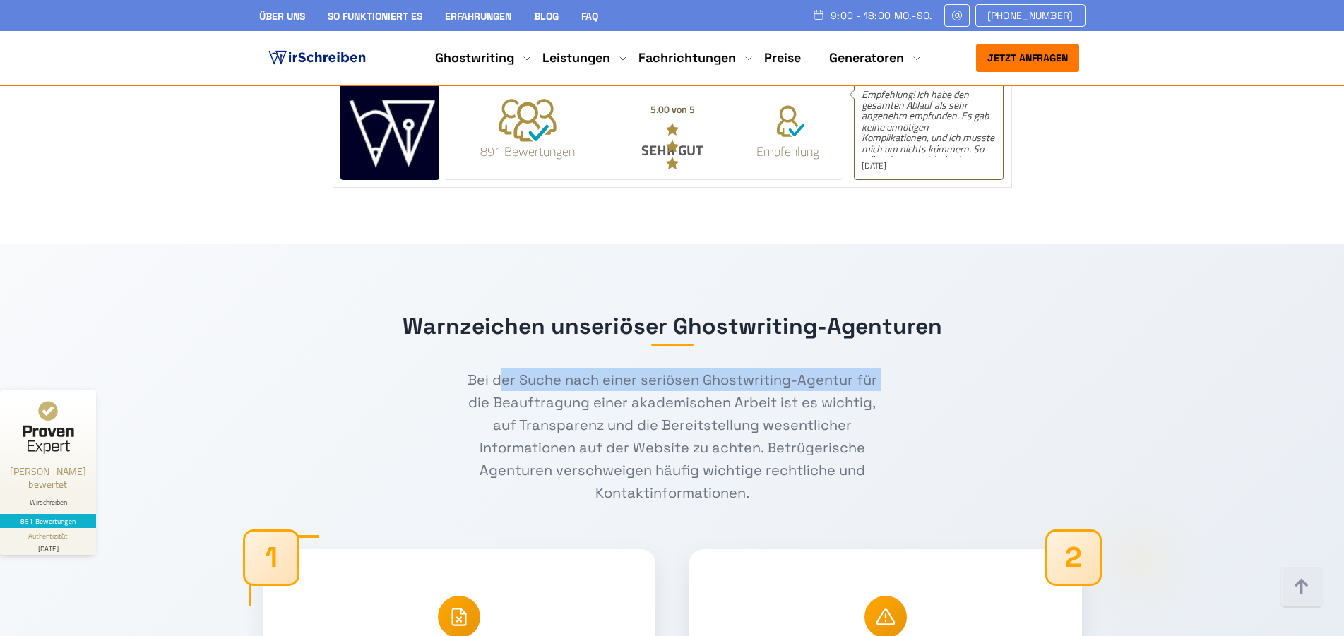
drag, startPoint x: 620, startPoint y: 305, endPoint x: 787, endPoint y: 344, distance: 171.9
click at [877, 369] on p "Bei der Suche nach einer seriösen Ghostwriting-Agentur für die Beauftragung ein…" at bounding box center [673, 437] width 424 height 136
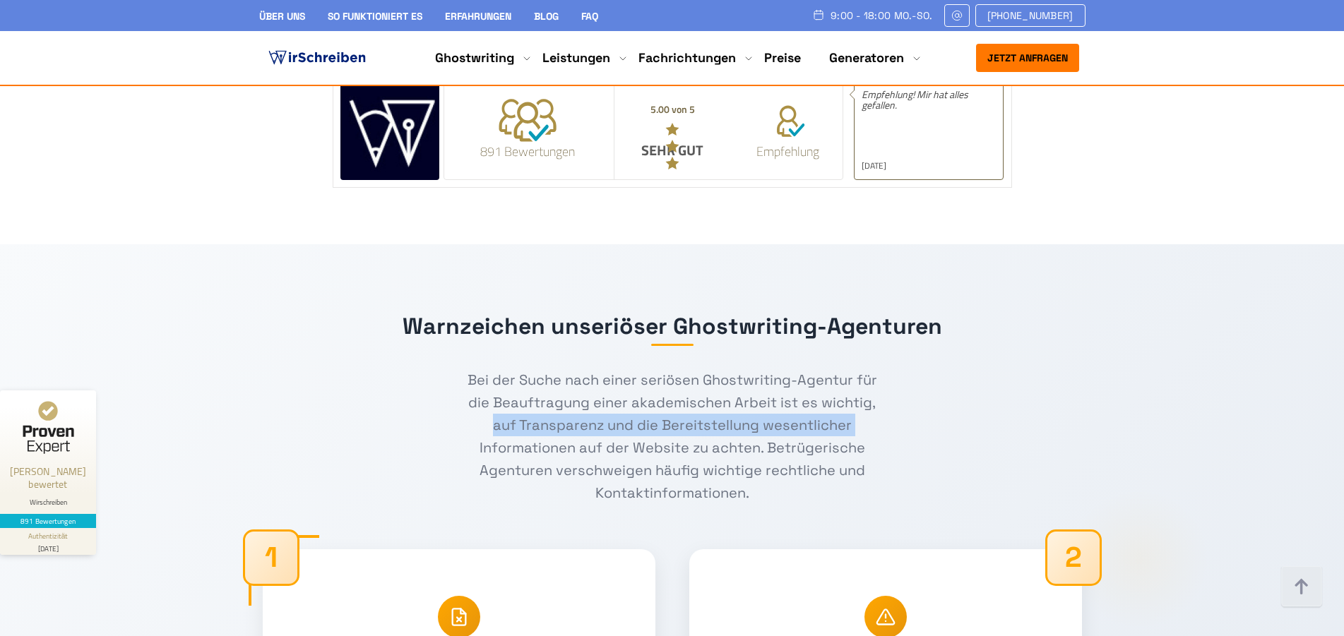
drag, startPoint x: 543, startPoint y: 356, endPoint x: 637, endPoint y: 389, distance: 99.6
click at [872, 369] on p "Bei der Suche nach einer seriösen Ghostwriting-Agentur für die Beauftragung ein…" at bounding box center [673, 437] width 424 height 136
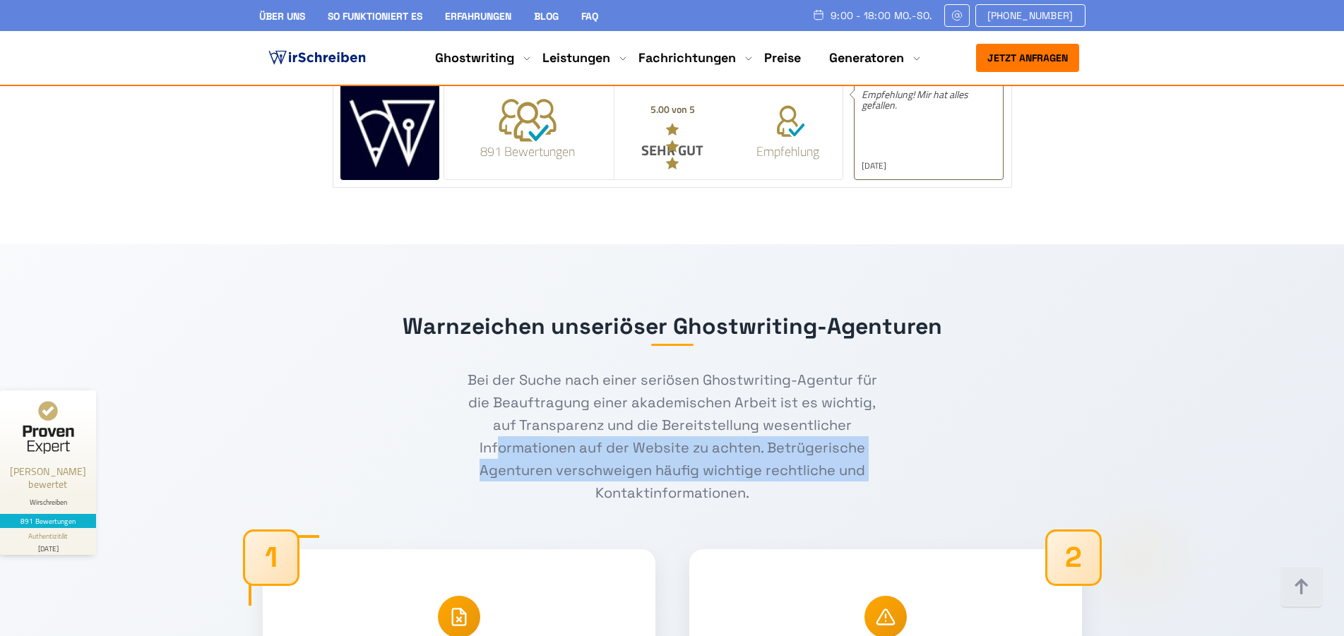
drag, startPoint x: 529, startPoint y: 385, endPoint x: 894, endPoint y: 402, distance: 365.6
click at [894, 402] on div "Bei der Suche nach einer seriösen Ghostwriting-Agentur für die Beauftragung ein…" at bounding box center [672, 437] width 819 height 136
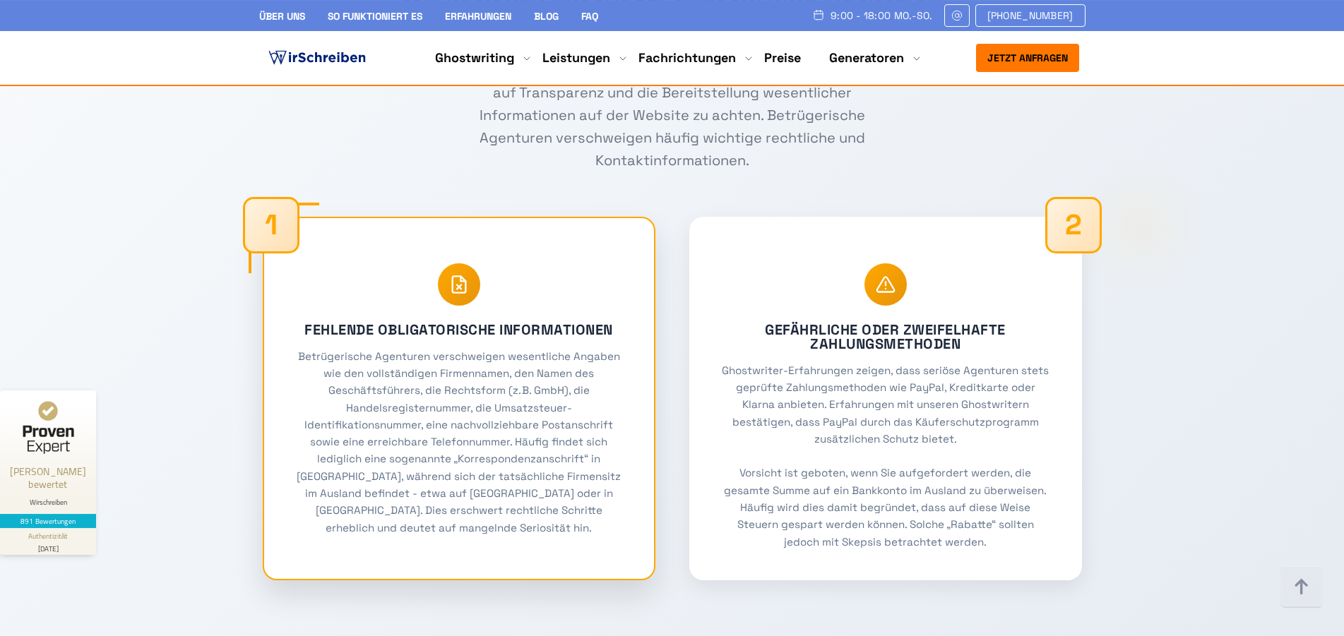
scroll to position [7278, 0]
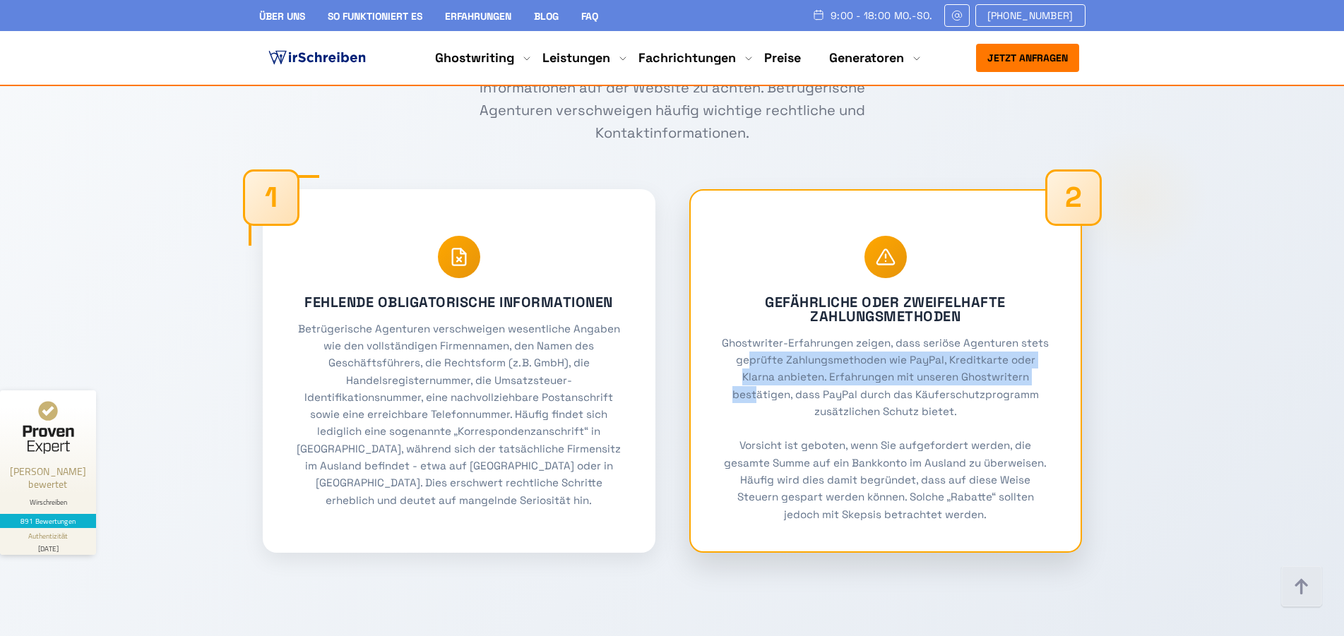
click at [1005, 335] on p "Ghostwriter-Erfahrungen zeigen, dass seriöse Agenturen stets geprüfte Zahlungsm…" at bounding box center [885, 429] width 333 height 189
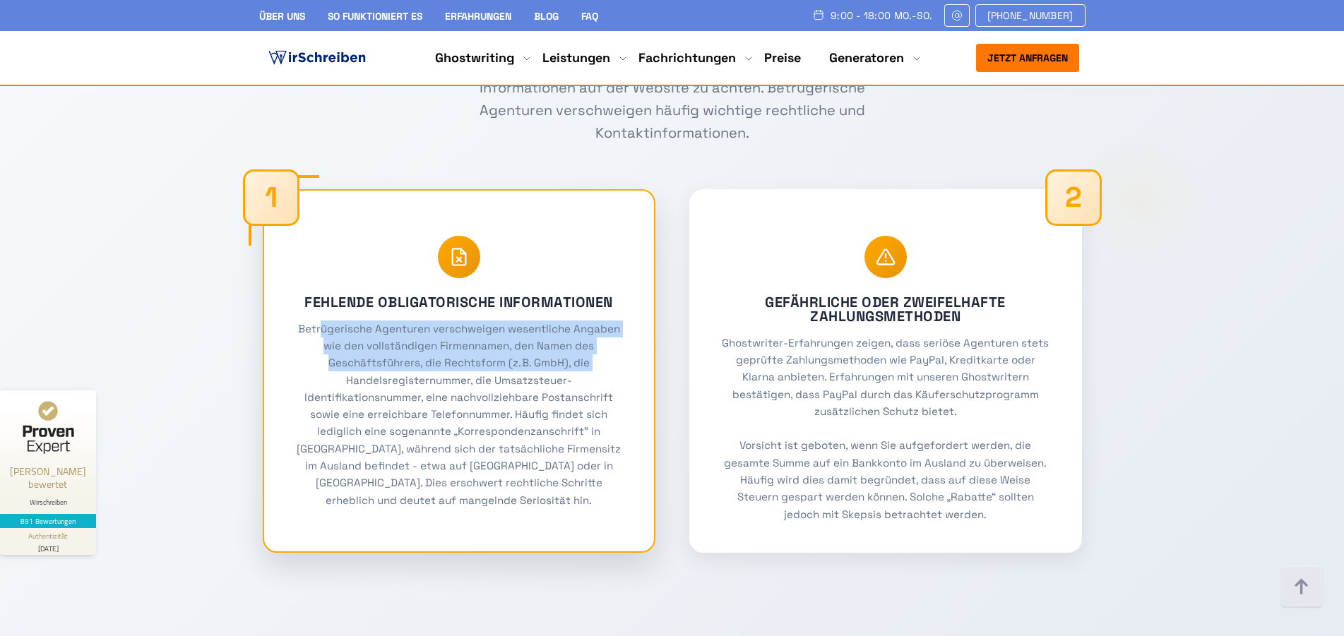
drag, startPoint x: 350, startPoint y: 254, endPoint x: 644, endPoint y: 289, distance: 295.3
click at [644, 289] on div "1 Fehlende obligatorische Informationen Betrügerische Agenturen verschweigen we…" at bounding box center [459, 371] width 393 height 364
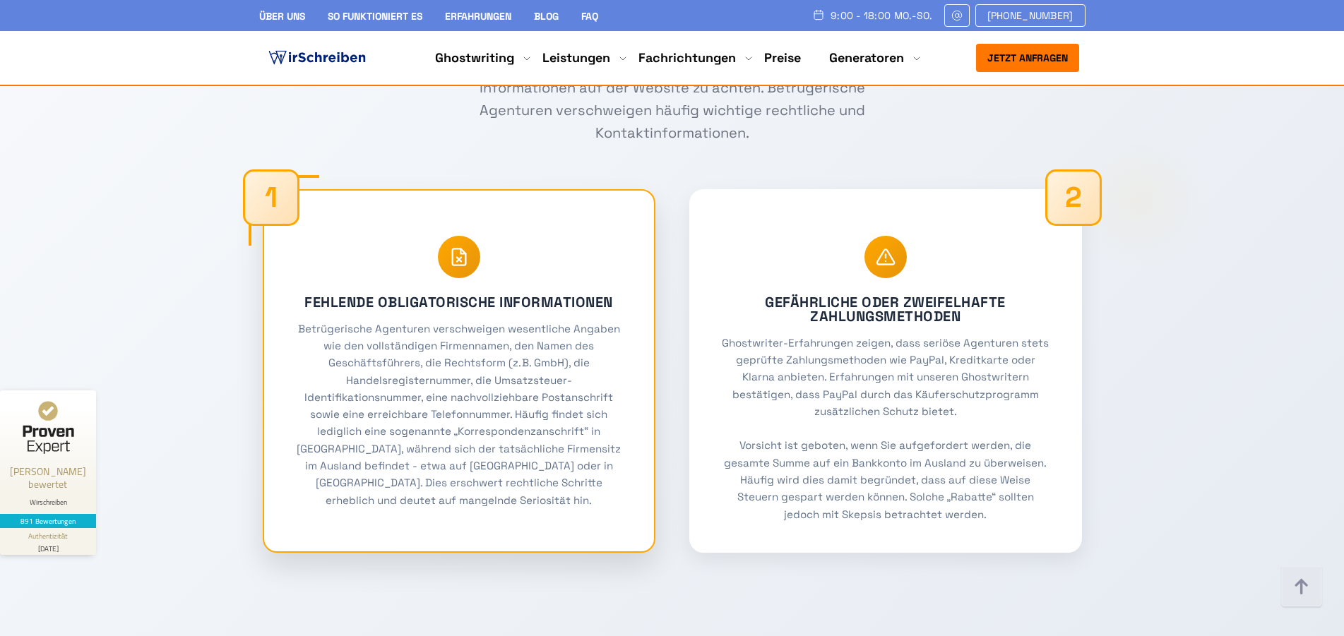
click at [603, 321] on p "Betrügerische Agenturen verschweigen wesentliche Angaben wie den vollständigen …" at bounding box center [458, 415] width 333 height 189
drag, startPoint x: 345, startPoint y: 311, endPoint x: 645, endPoint y: 317, distance: 300.3
click at [645, 317] on div "1 Fehlende obligatorische Informationen Betrügerische Agenturen verschweigen we…" at bounding box center [459, 371] width 393 height 364
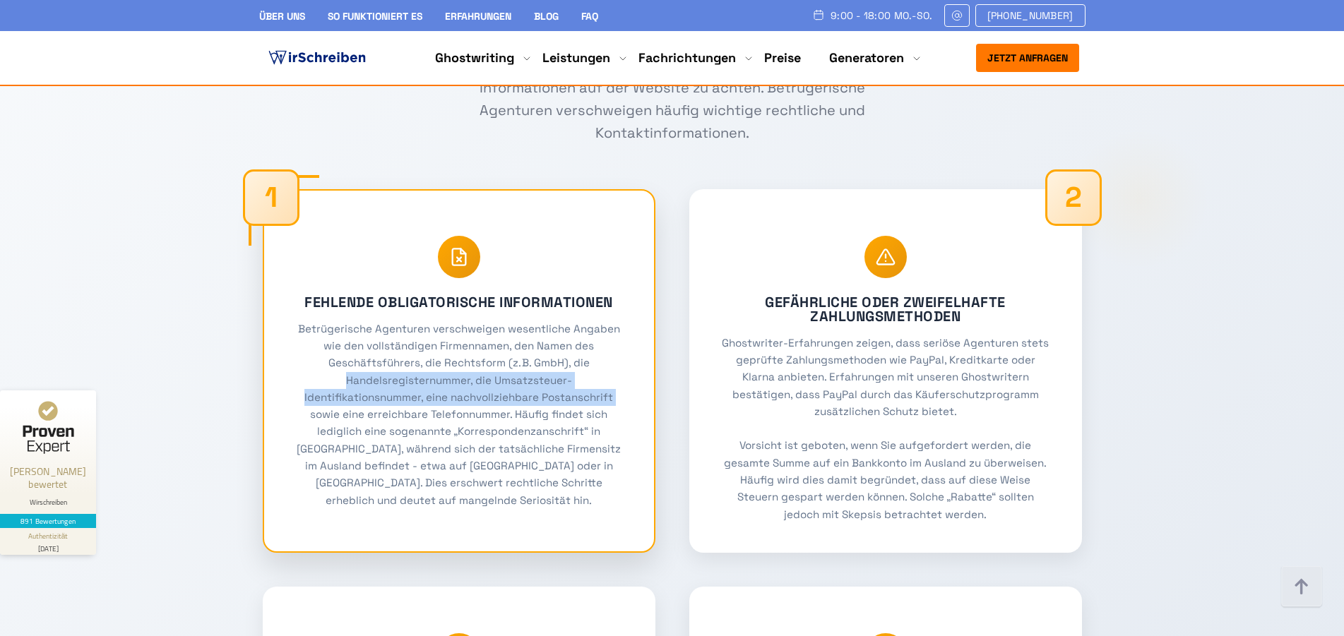
scroll to position [7710, 0]
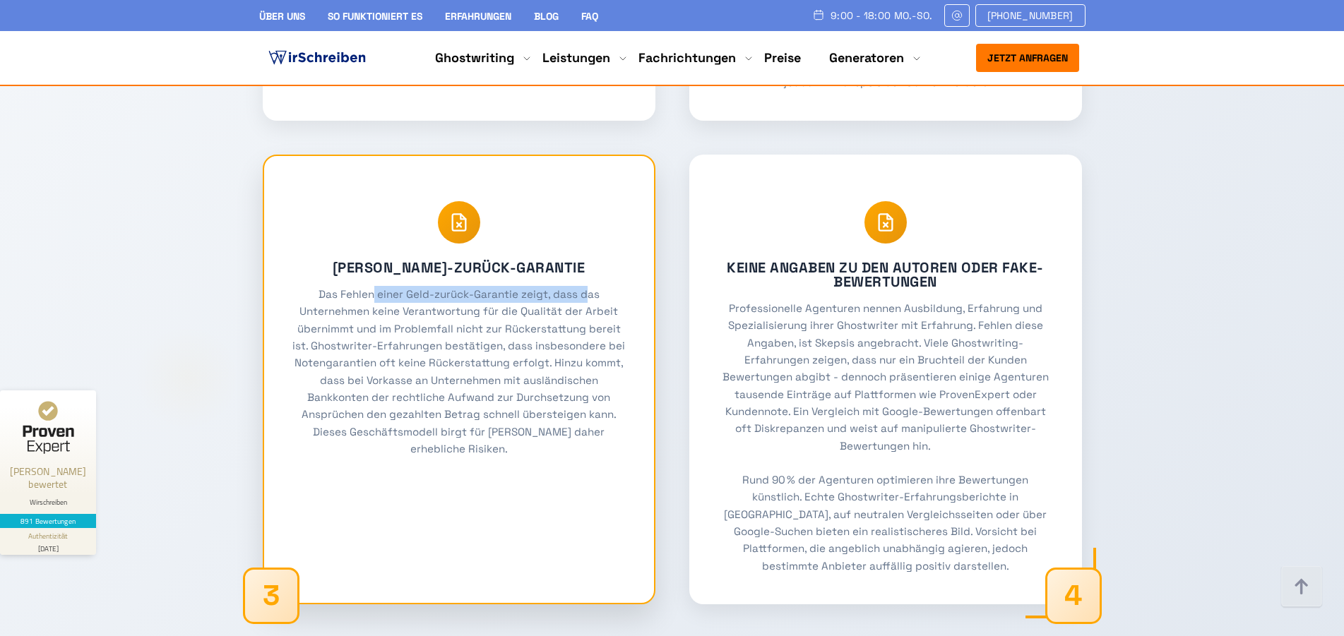
drag, startPoint x: 373, startPoint y: 218, endPoint x: 584, endPoint y: 219, distance: 210.5
click at [584, 286] on p "Das Fehlen einer Geld-zurück-Garantie zeigt, dass das Unternehmen keine Verantw…" at bounding box center [458, 372] width 333 height 172
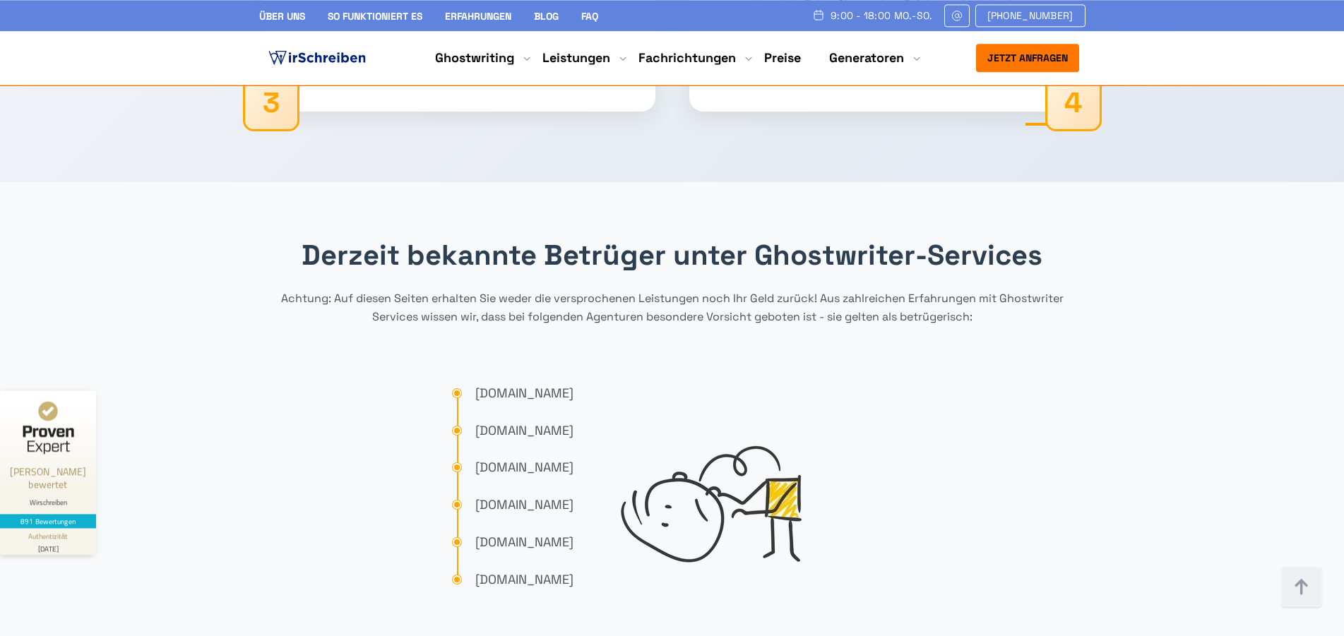
scroll to position [8214, 0]
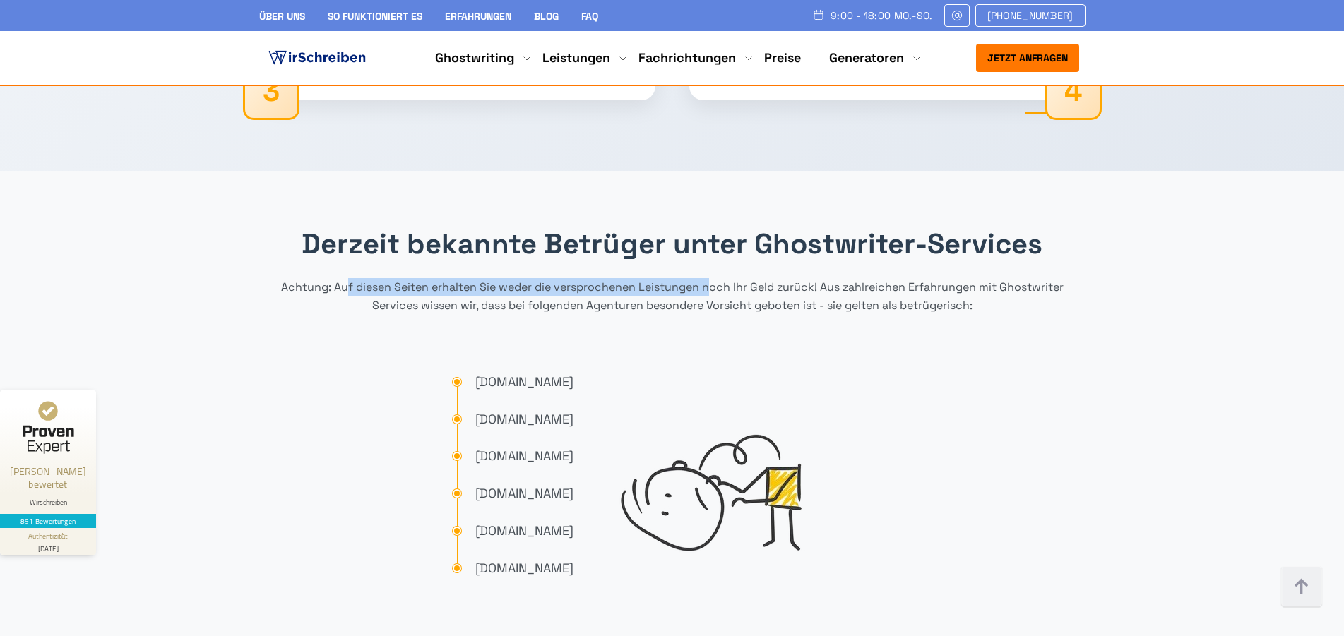
drag, startPoint x: 347, startPoint y: 208, endPoint x: 708, endPoint y: 213, distance: 361.0
click at [708, 278] on p "Achtung: Auf diesen Seiten erhalten Sie weder die versprochenen Leistungen noch…" at bounding box center [672, 296] width 827 height 36
click at [679, 260] on div "Derzeit bekannte Betrüger unter Ghostwriter-Services Achtung: Auf diesen Seiten…" at bounding box center [672, 414] width 827 height 375
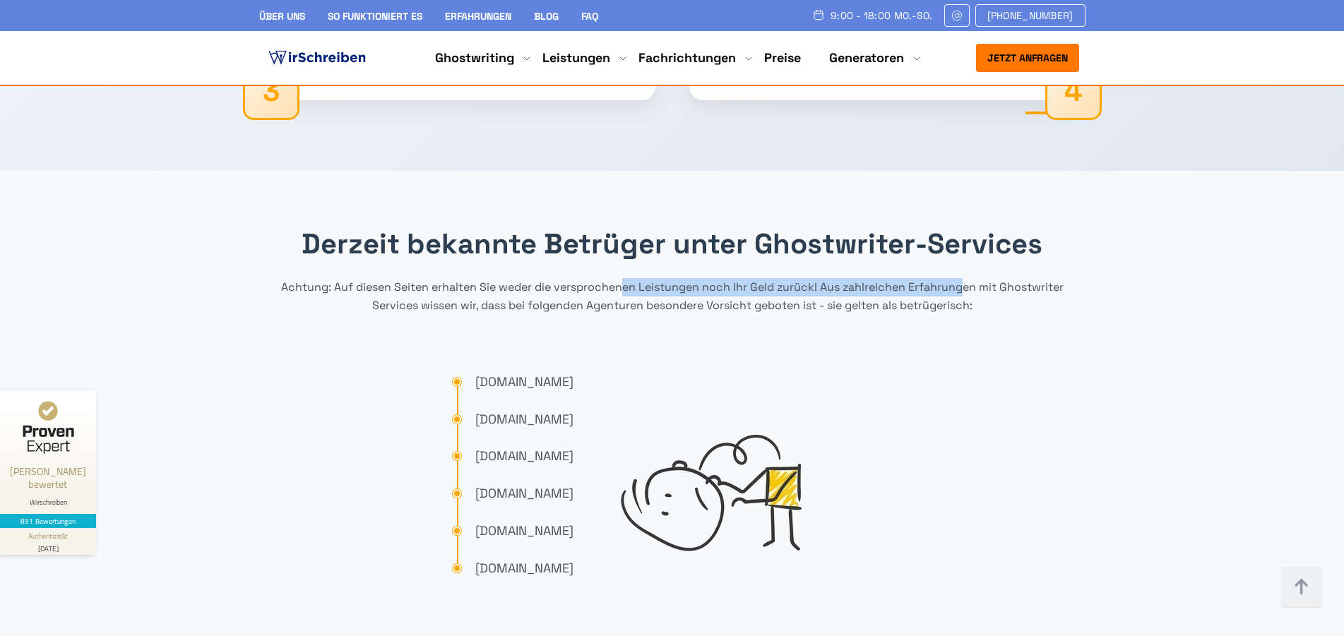
drag, startPoint x: 633, startPoint y: 213, endPoint x: 964, endPoint y: 222, distance: 330.7
click at [964, 278] on p "Achtung: Auf diesen Seiten erhalten Sie weder die versprochenen Leistungen noch…" at bounding box center [672, 296] width 827 height 36
click at [952, 249] on div "Derzeit bekannte Betrüger unter Ghostwriter-Services Achtung: Auf diesen Seiten…" at bounding box center [672, 414] width 827 height 375
drag, startPoint x: 694, startPoint y: 212, endPoint x: 920, endPoint y: 205, distance: 226.2
click at [920, 227] on div "Derzeit bekannte Betrüger unter Ghostwriter-Services Achtung: Auf diesen Seiten…" at bounding box center [672, 414] width 827 height 375
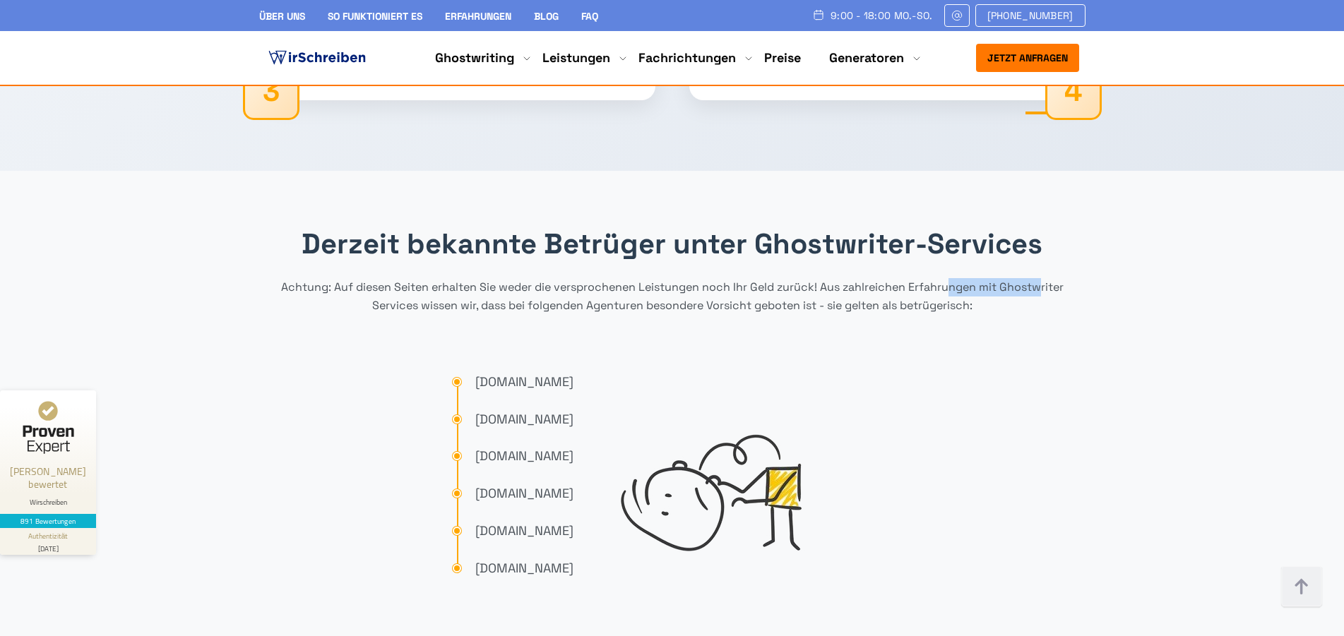
drag, startPoint x: 947, startPoint y: 205, endPoint x: 1043, endPoint y: 223, distance: 97.7
click at [1043, 227] on div "Derzeit bekannte Betrüger unter Ghostwriter-Services Achtung: Auf diesen Seiten…" at bounding box center [672, 414] width 827 height 375
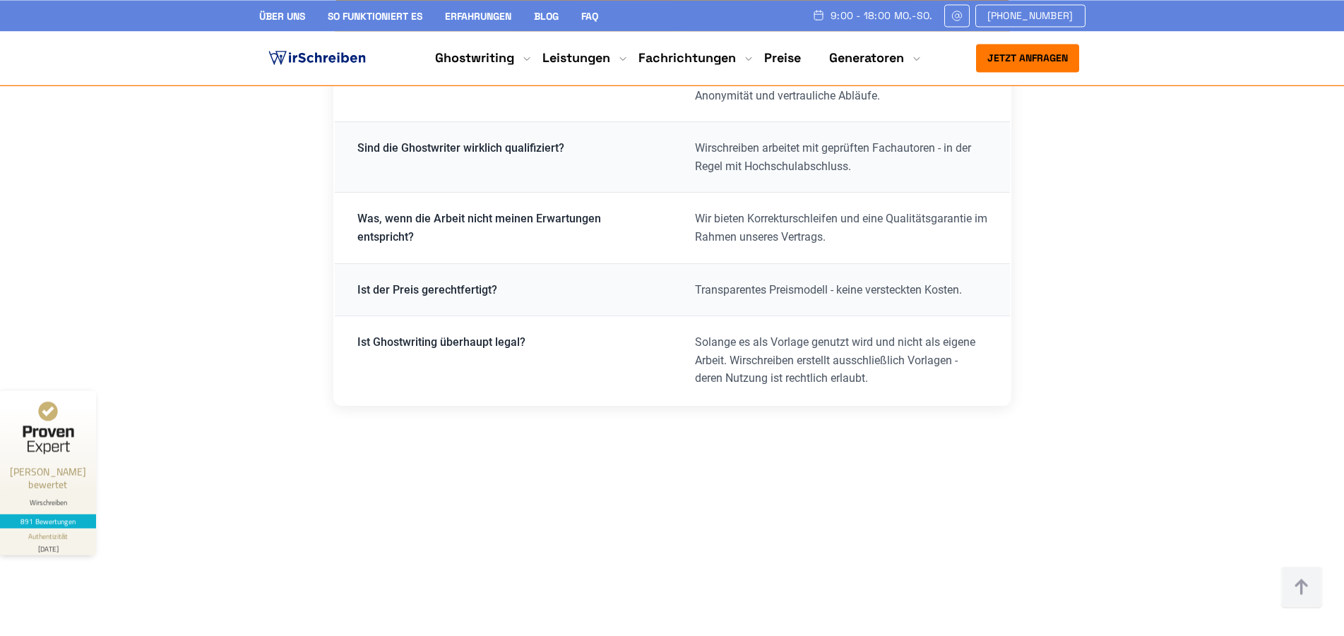
scroll to position [9079, 0]
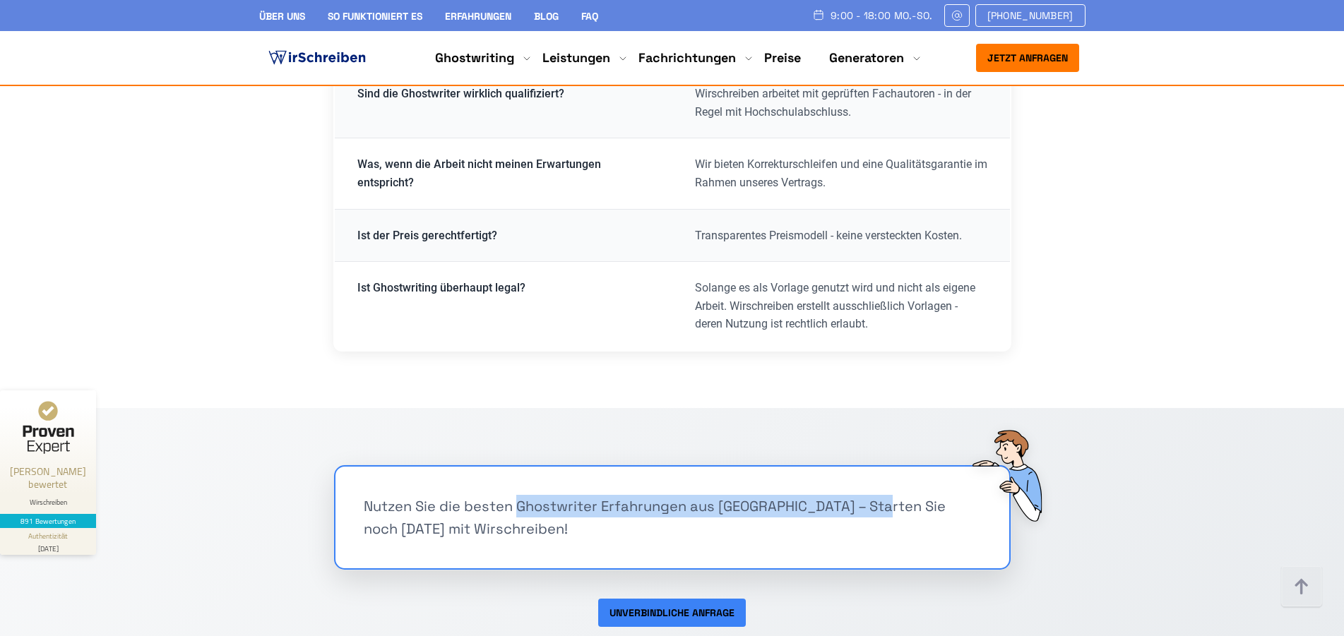
drag, startPoint x: 376, startPoint y: 437, endPoint x: 738, endPoint y: 432, distance: 362.4
click at [738, 495] on div "Nutzen Sie die besten Ghostwriter Erfahrungen aus [GEOGRAPHIC_DATA] – Starten S…" at bounding box center [672, 517] width 617 height 45
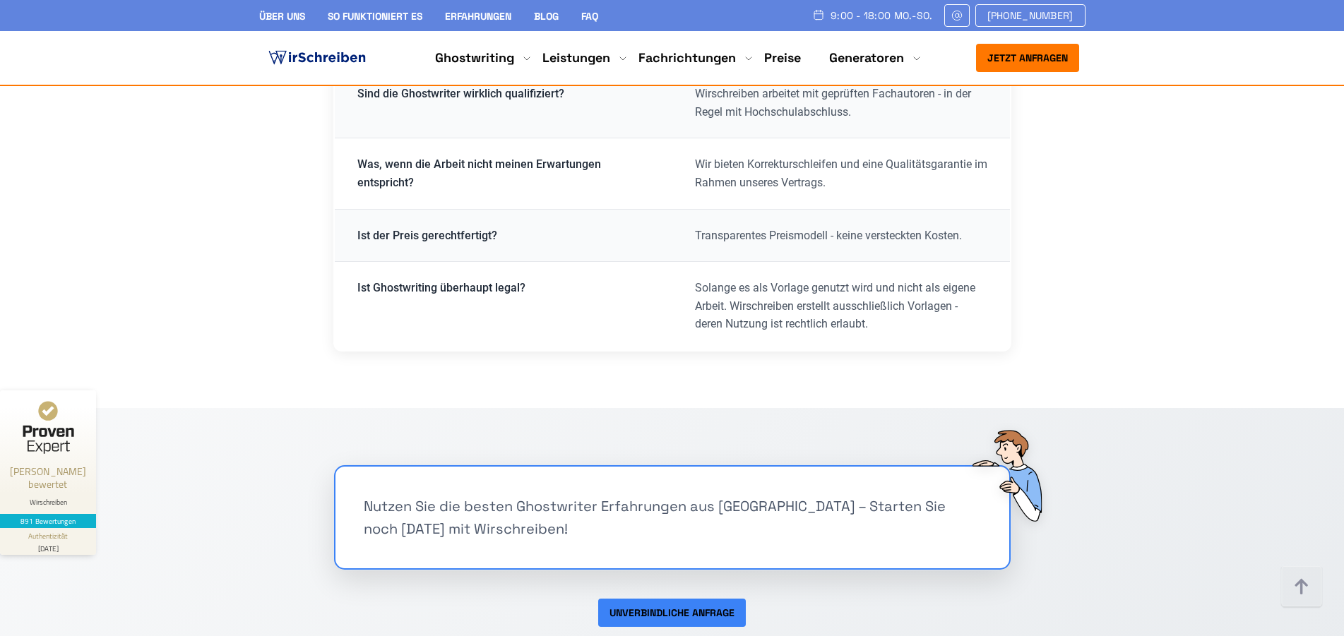
click at [727, 495] on div "Nutzen Sie die besten Ghostwriter Erfahrungen aus [GEOGRAPHIC_DATA] – Starten S…" at bounding box center [672, 517] width 617 height 45
drag, startPoint x: 754, startPoint y: 426, endPoint x: 859, endPoint y: 468, distance: 112.8
click at [900, 495] on div "Nutzen Sie die besten Ghostwriter Erfahrungen aus [GEOGRAPHIC_DATA] – Starten S…" at bounding box center [672, 517] width 617 height 45
click at [549, 495] on div "Nutzen Sie die besten Ghostwriter Erfahrungen aus [GEOGRAPHIC_DATA] – Starten S…" at bounding box center [672, 517] width 617 height 45
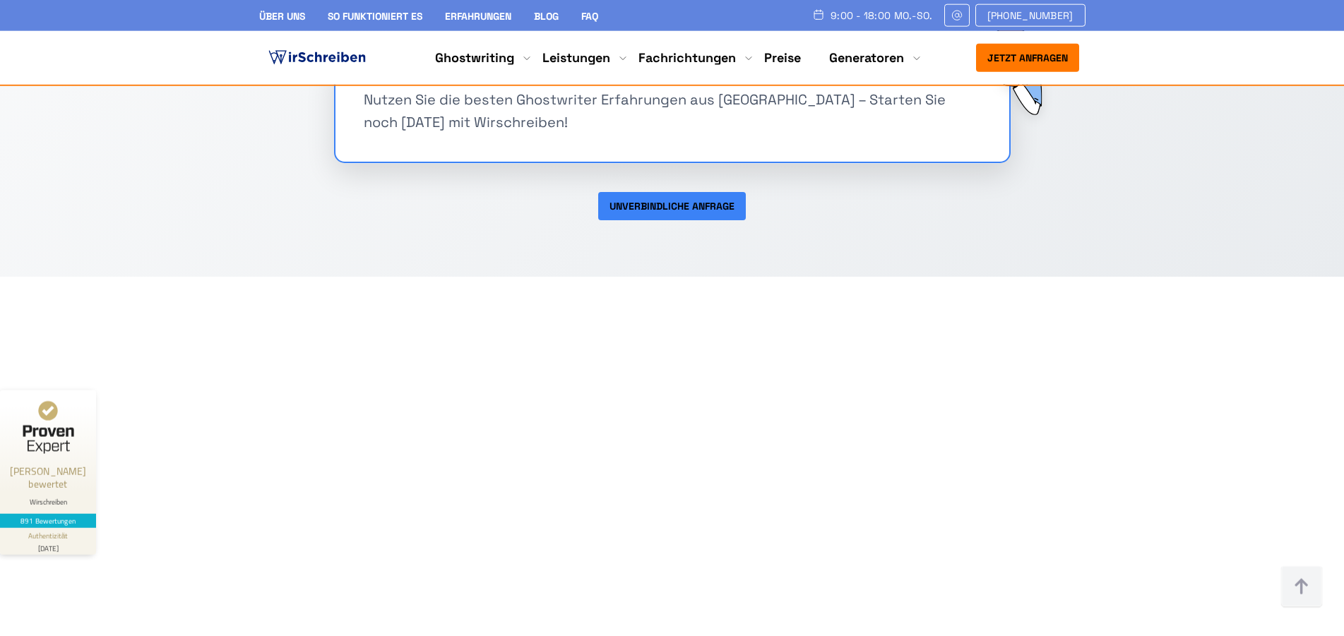
scroll to position [9511, 0]
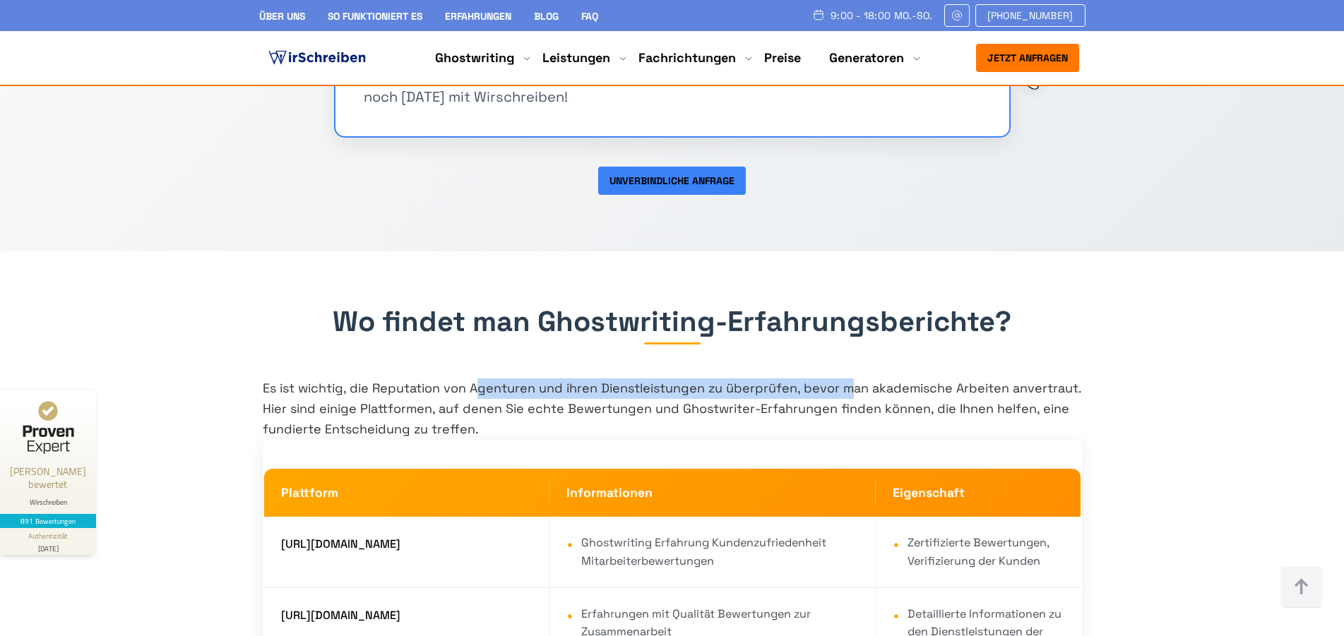
drag, startPoint x: 475, startPoint y: 313, endPoint x: 849, endPoint y: 311, distance: 374.4
click at [849, 379] on div "Es ist wichtig, die Reputation von Agenturen und ihren Dienstleistungen zu über…" at bounding box center [672, 409] width 819 height 61
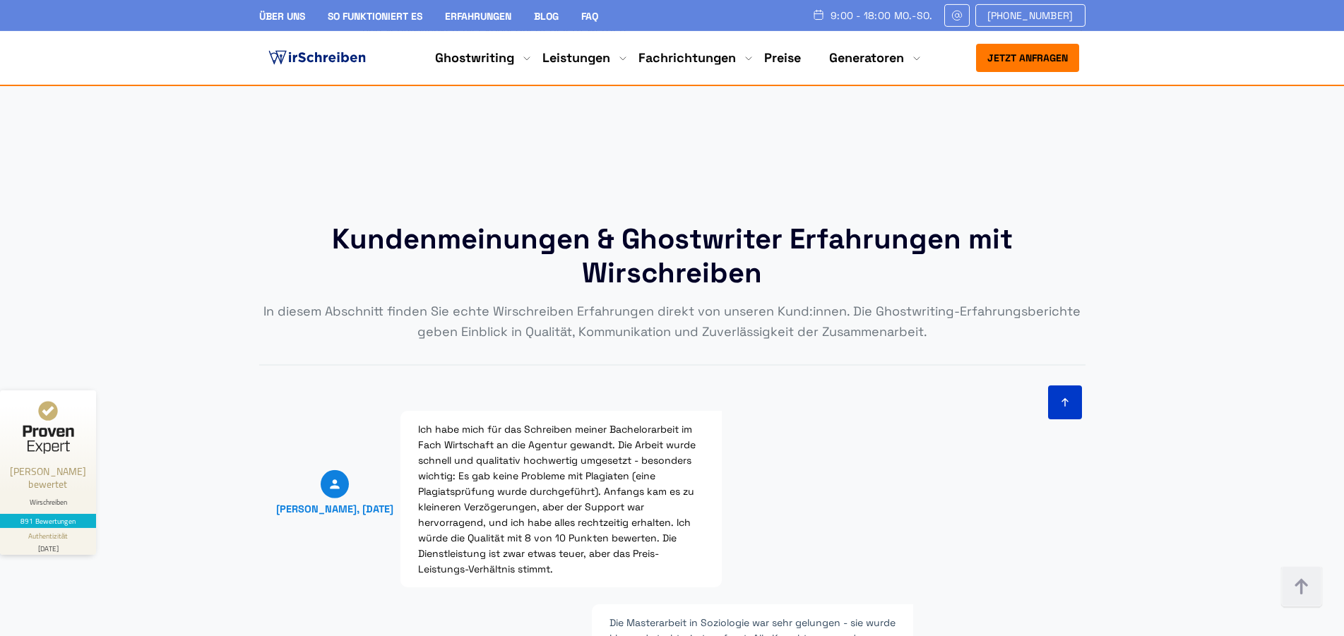
scroll to position [11529, 0]
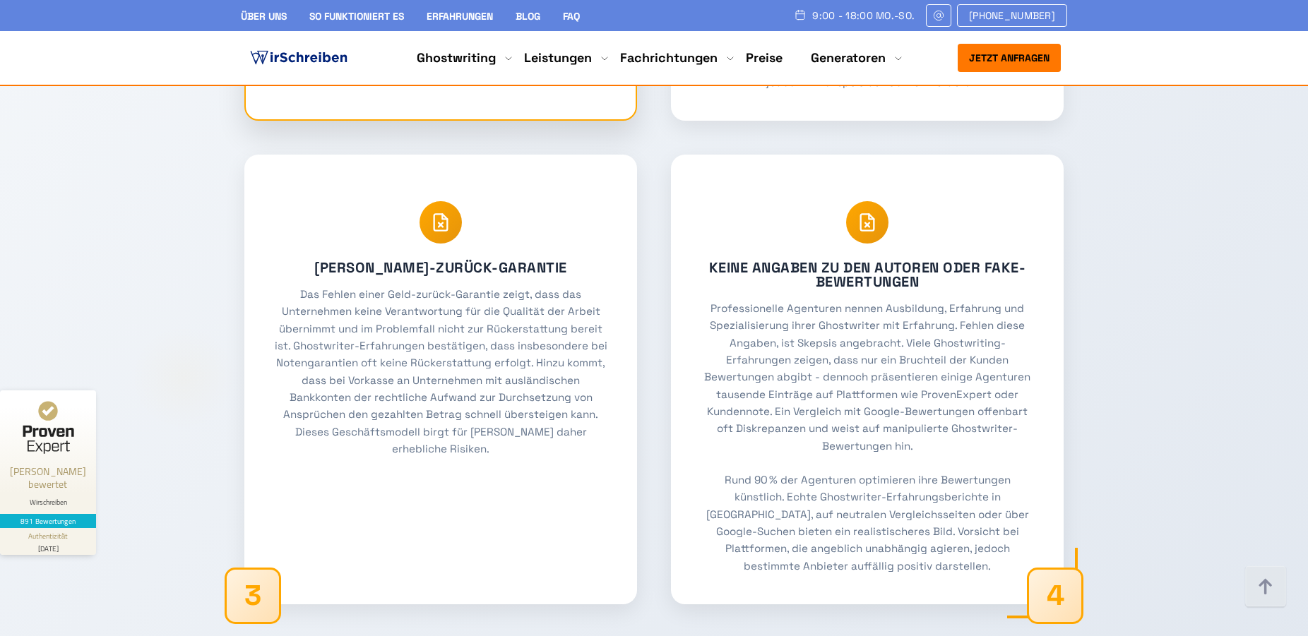
scroll to position [8214, 0]
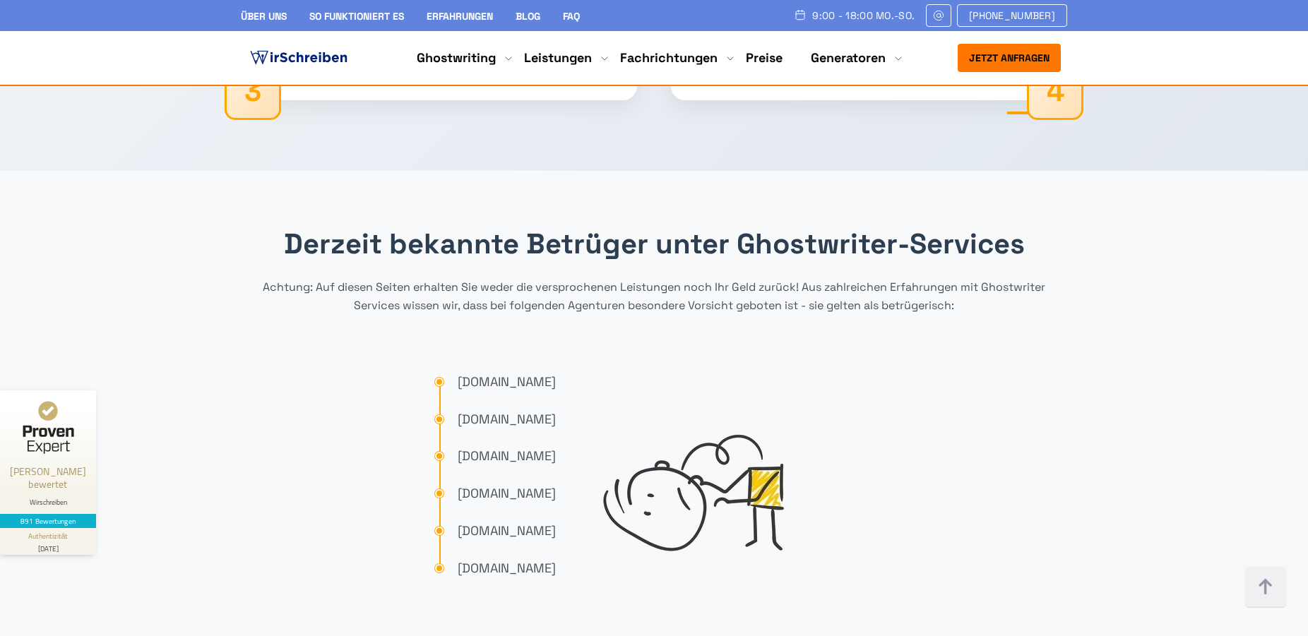
drag, startPoint x: 395, startPoint y: 384, endPoint x: 540, endPoint y: 392, distance: 145.7
click at [540, 446] on span "[DOMAIN_NAME]" at bounding box center [507, 456] width 98 height 20
click at [556, 446] on span "[DOMAIN_NAME]" at bounding box center [507, 456] width 98 height 20
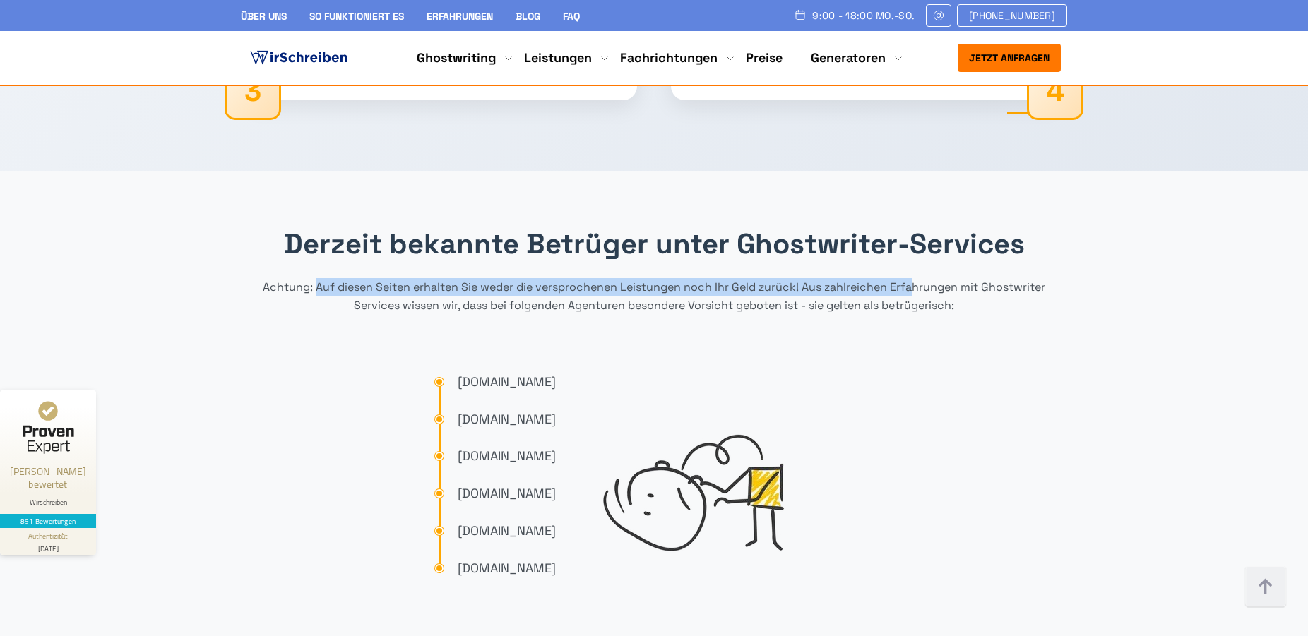
drag, startPoint x: 316, startPoint y: 210, endPoint x: 917, endPoint y: 208, distance: 600.5
click at [917, 278] on p "Achtung: Auf diesen Seiten erhalten Sie weder die versprochenen Leistungen noch…" at bounding box center [654, 296] width 827 height 36
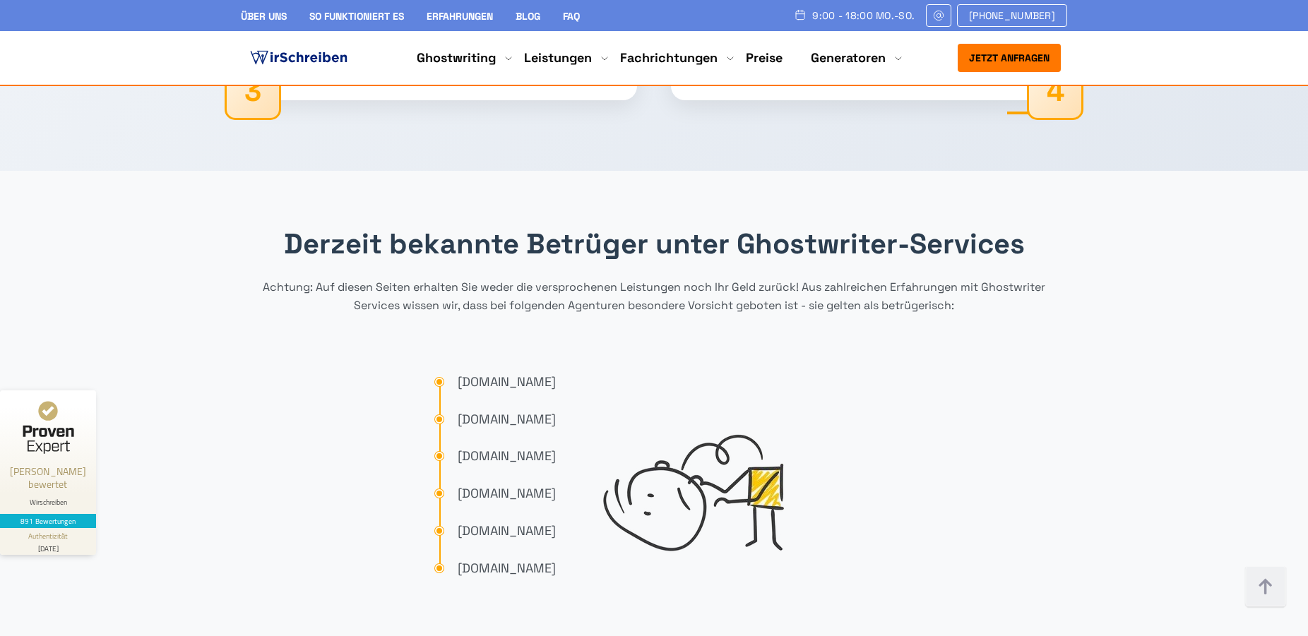
click at [687, 278] on p "Achtung: Auf diesen Seiten erhalten Sie weder die versprochenen Leistungen noch…" at bounding box center [654, 296] width 827 height 36
drag, startPoint x: 393, startPoint y: 384, endPoint x: 414, endPoint y: 291, distance: 94.8
click at [556, 446] on span "[DOMAIN_NAME]" at bounding box center [507, 456] width 98 height 20
drag, startPoint x: 442, startPoint y: 191, endPoint x: 385, endPoint y: 168, distance: 60.9
click at [441, 227] on div "Derzeit bekannte Betrüger unter Ghostwriter-Services Achtung: Auf diesen Seiten…" at bounding box center [654, 414] width 827 height 375
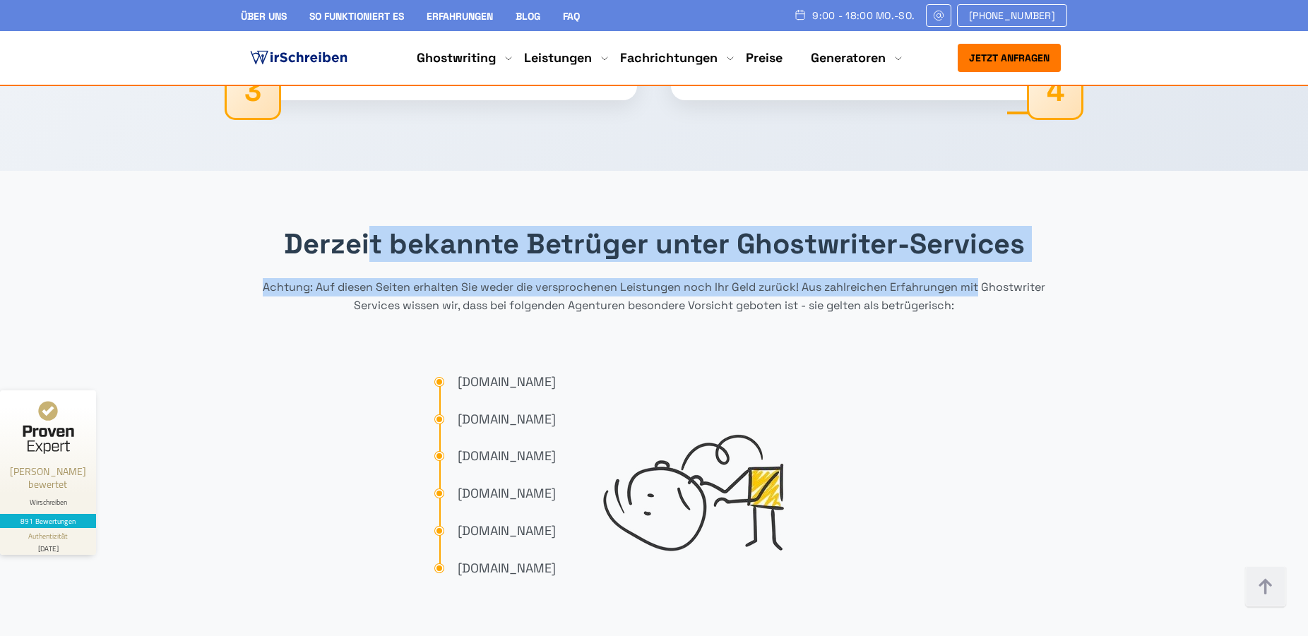
drag, startPoint x: 374, startPoint y: 166, endPoint x: 979, endPoint y: 221, distance: 607.9
click at [979, 227] on div "Derzeit bekannte Betrüger unter Ghostwriter-Services Achtung: Auf diesen Seiten…" at bounding box center [654, 414] width 827 height 375
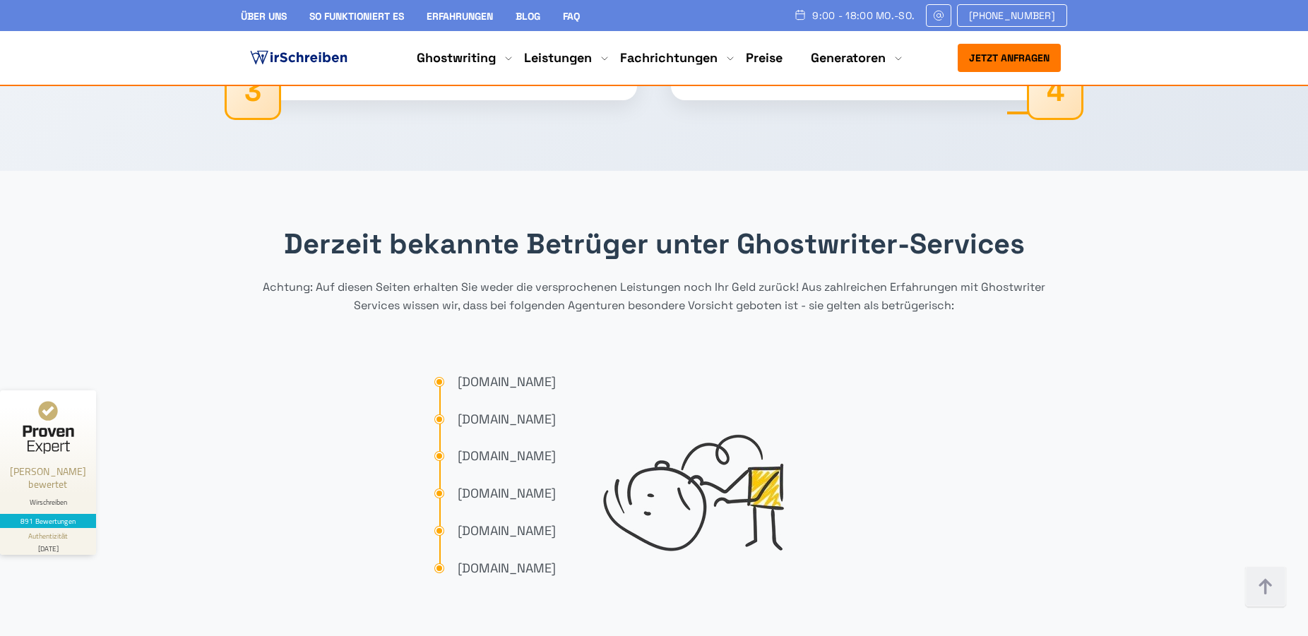
click at [978, 260] on div "Derzeit bekannte Betrüger unter Ghostwriter-Services Achtung: Auf diesen Seiten…" at bounding box center [654, 414] width 827 height 375
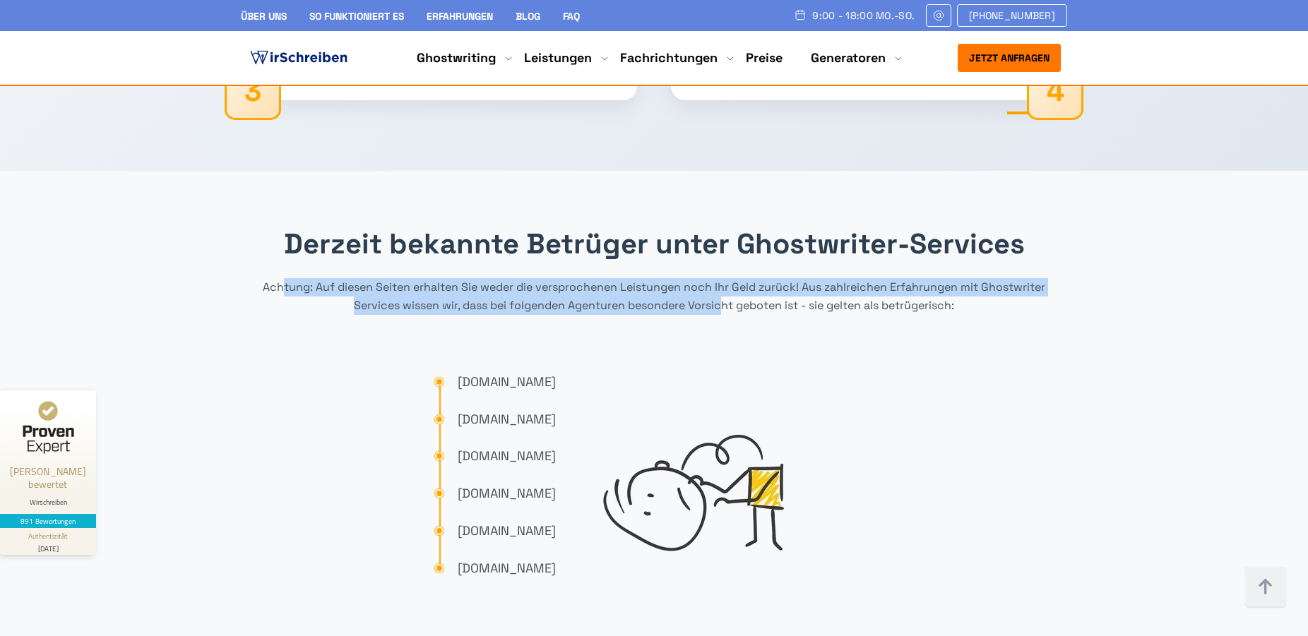
drag, startPoint x: 302, startPoint y: 216, endPoint x: 722, endPoint y: 246, distance: 421.4
click at [722, 246] on div "Derzeit bekannte Betrüger unter Ghostwriter-Services Achtung: Auf diesen Seiten…" at bounding box center [654, 414] width 827 height 375
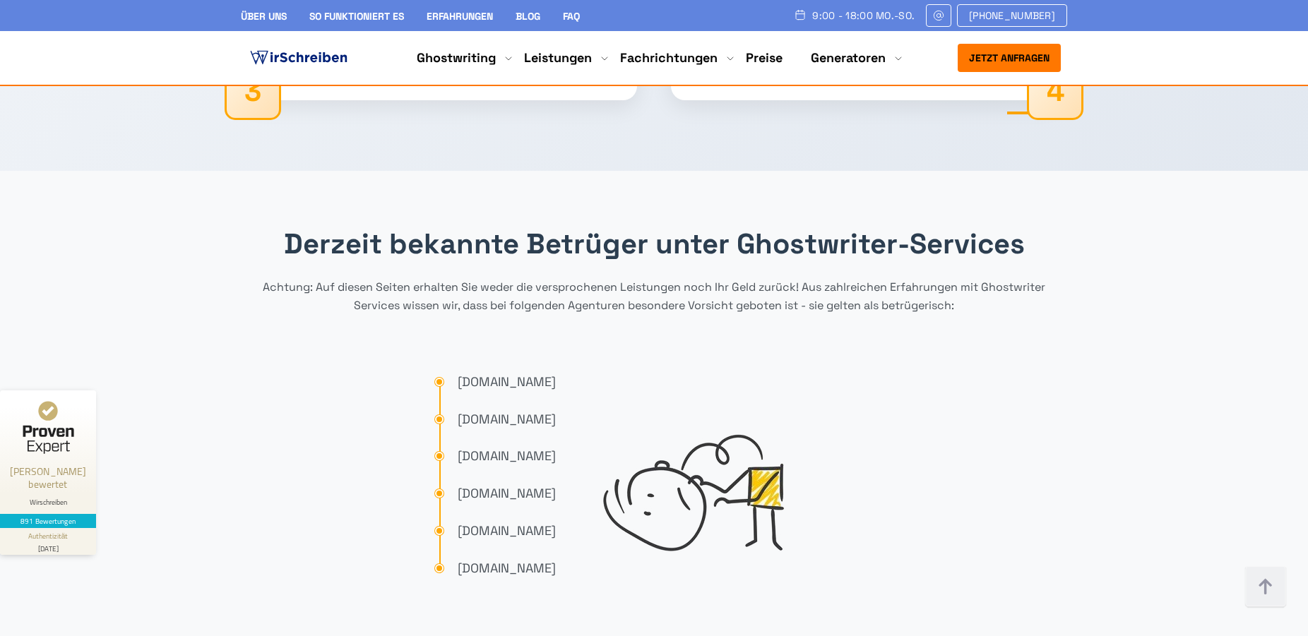
click at [711, 259] on div "Derzeit bekannte Betrüger unter Ghostwriter-Services Achtung: Auf diesen Seiten…" at bounding box center [654, 414] width 827 height 375
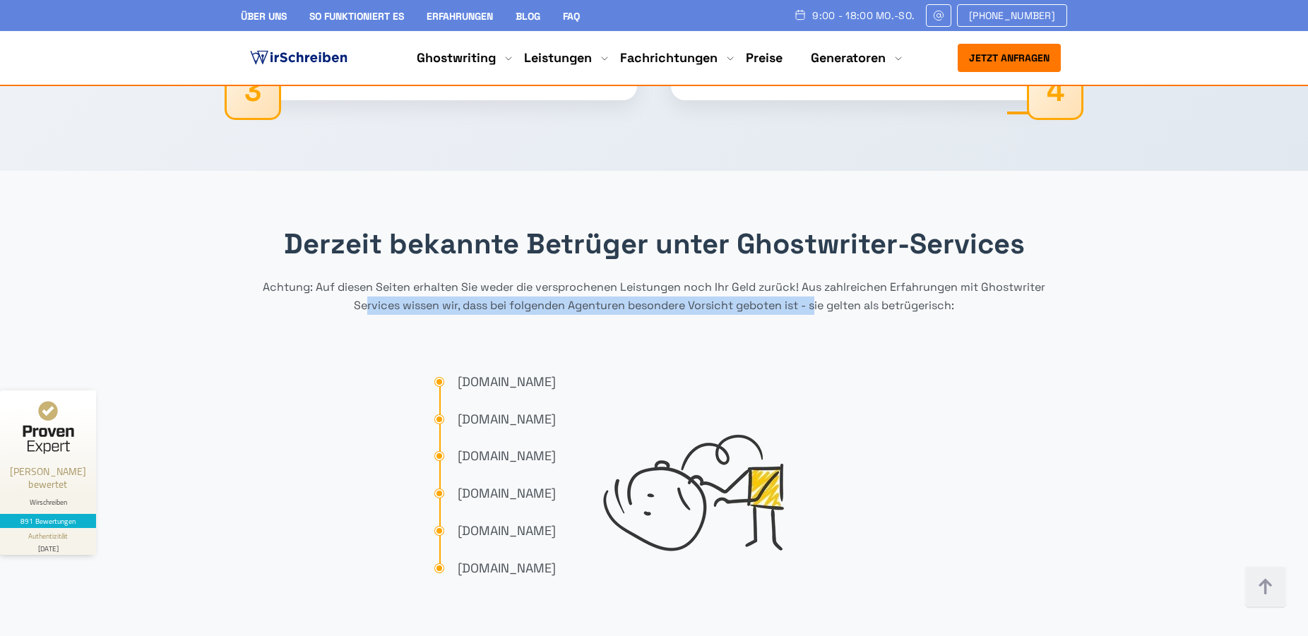
drag, startPoint x: 362, startPoint y: 234, endPoint x: 816, endPoint y: 257, distance: 454.1
click at [816, 257] on div "Derzeit bekannte Betrüger unter Ghostwriter-Services Achtung: Auf diesen Seiten…" at bounding box center [654, 414] width 827 height 375
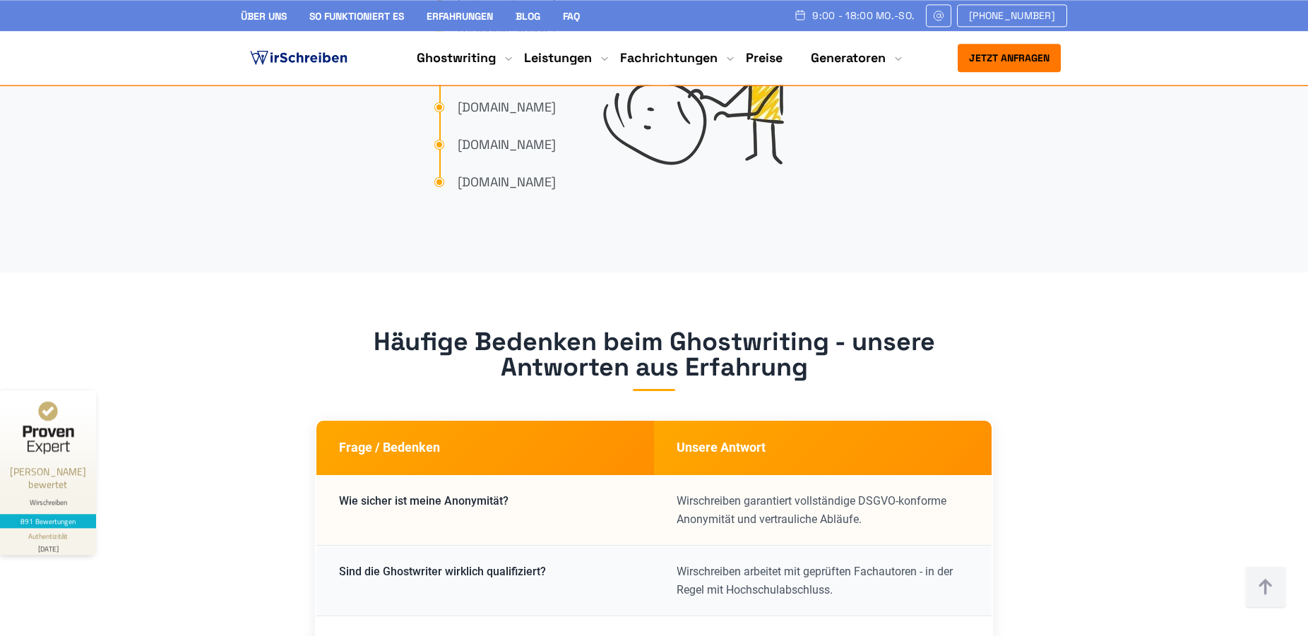
scroll to position [8647, 0]
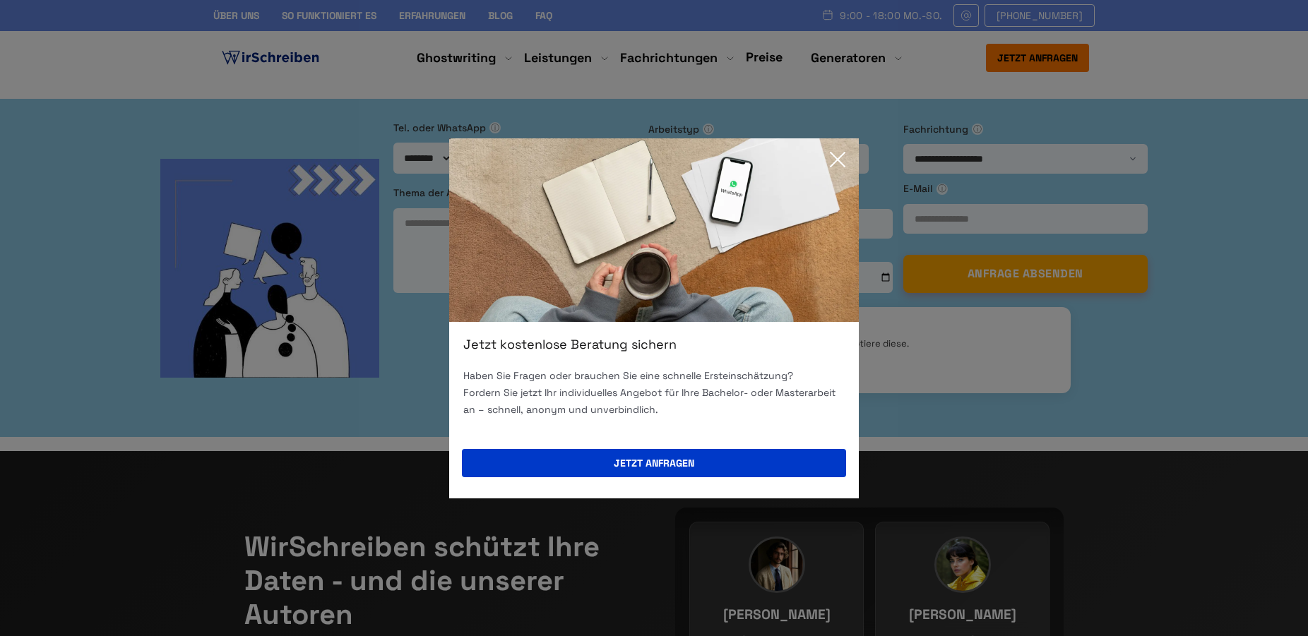
click at [840, 155] on icon at bounding box center [838, 160] width 28 height 28
click at [841, 161] on icon at bounding box center [838, 160] width 28 height 28
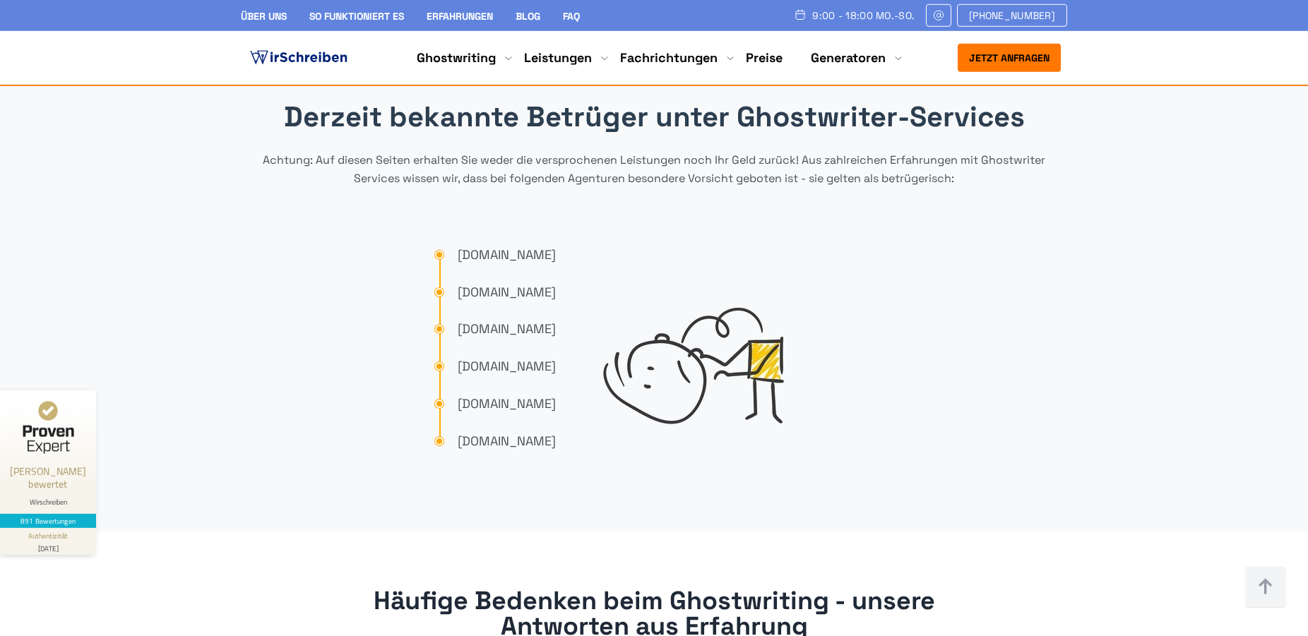
scroll to position [8286, 0]
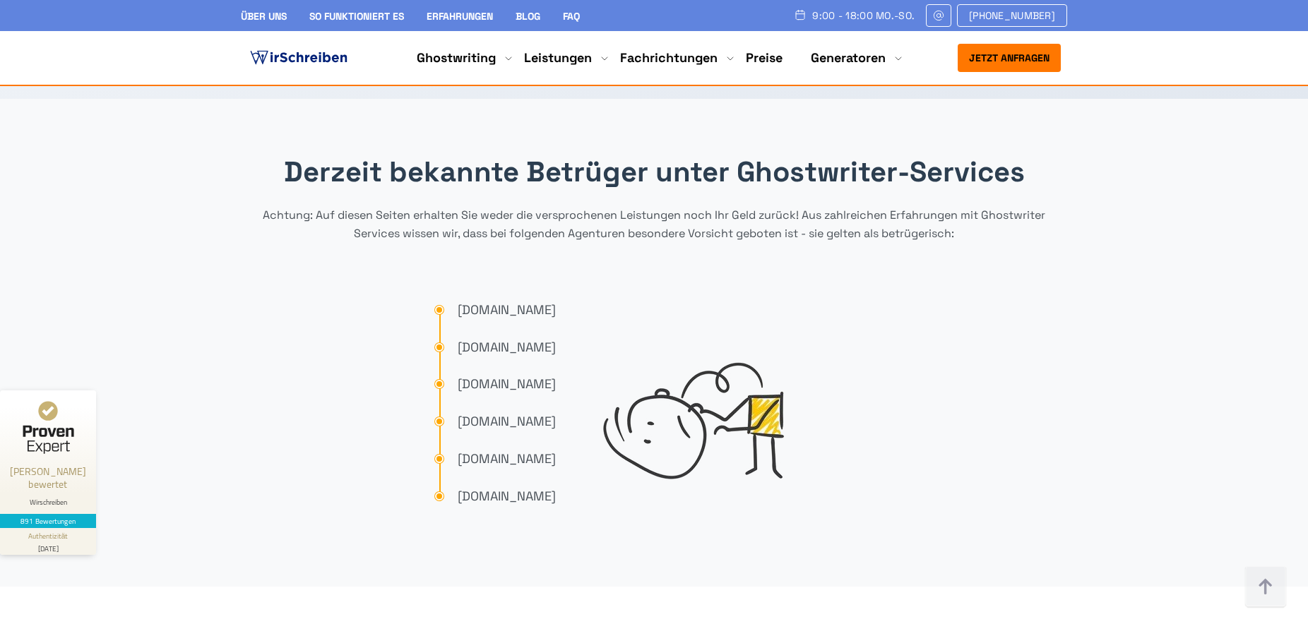
drag, startPoint x: 406, startPoint y: 316, endPoint x: 569, endPoint y: 319, distance: 163.2
click at [556, 374] on span "[DOMAIN_NAME]" at bounding box center [507, 384] width 98 height 20
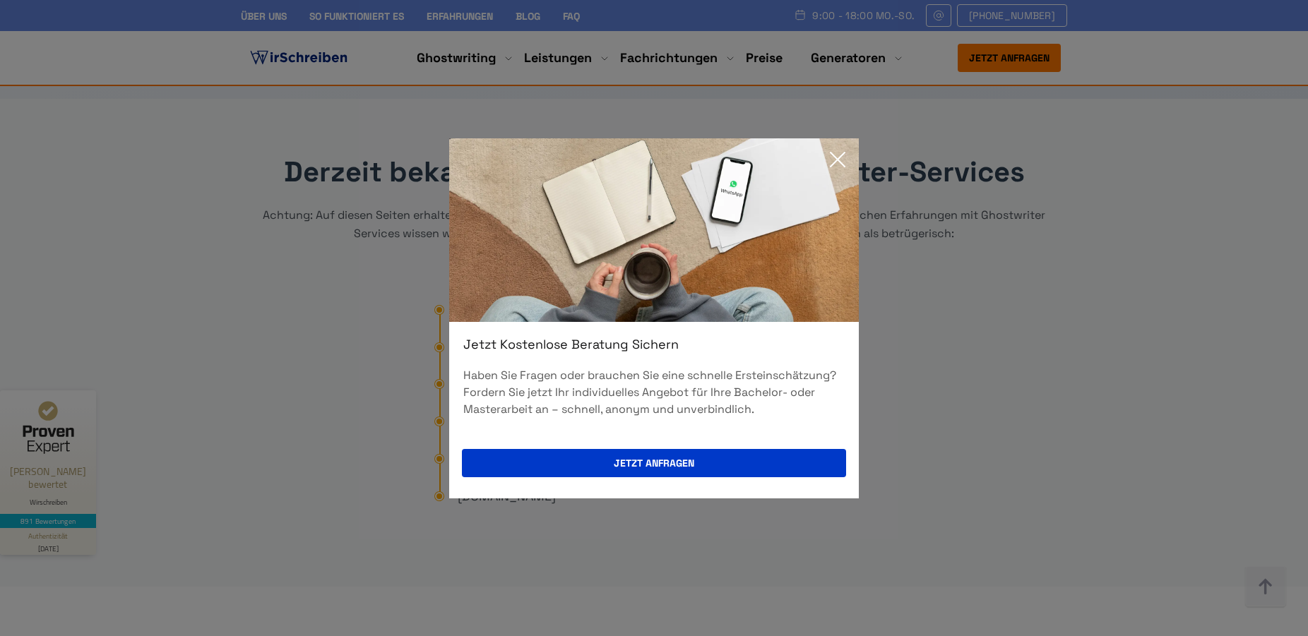
click at [836, 155] on icon at bounding box center [838, 160] width 28 height 28
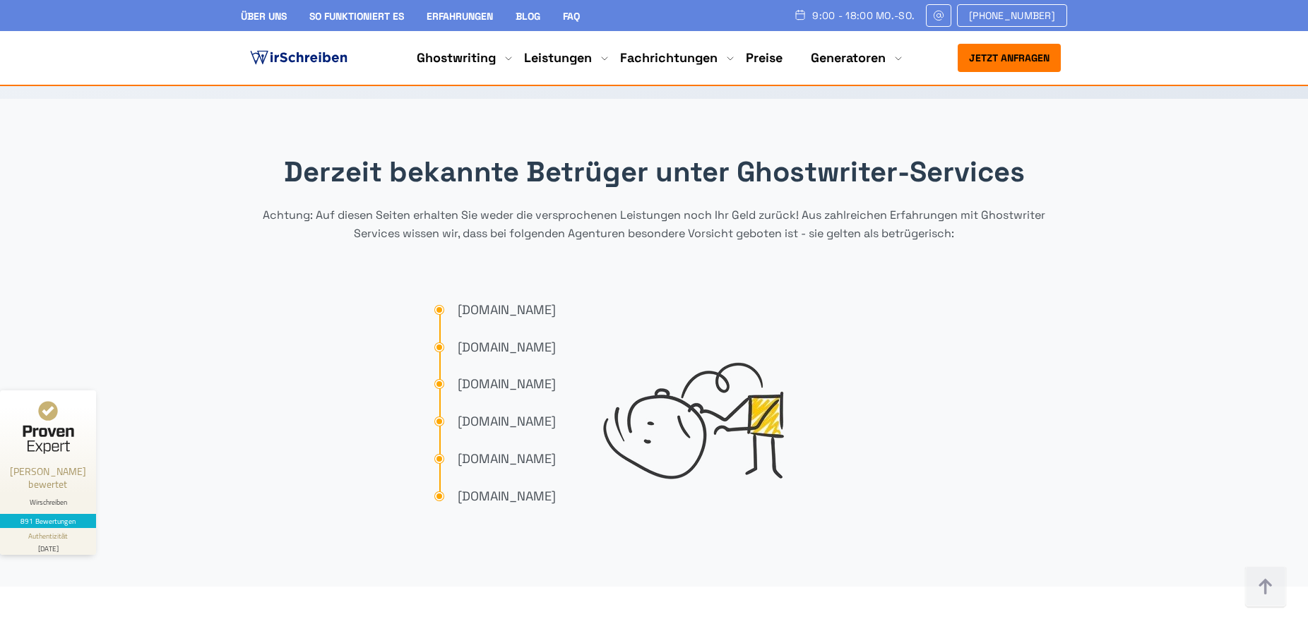
click at [491, 412] on span "[DOMAIN_NAME]" at bounding box center [507, 422] width 98 height 20
